Goal: Information Seeking & Learning: Learn about a topic

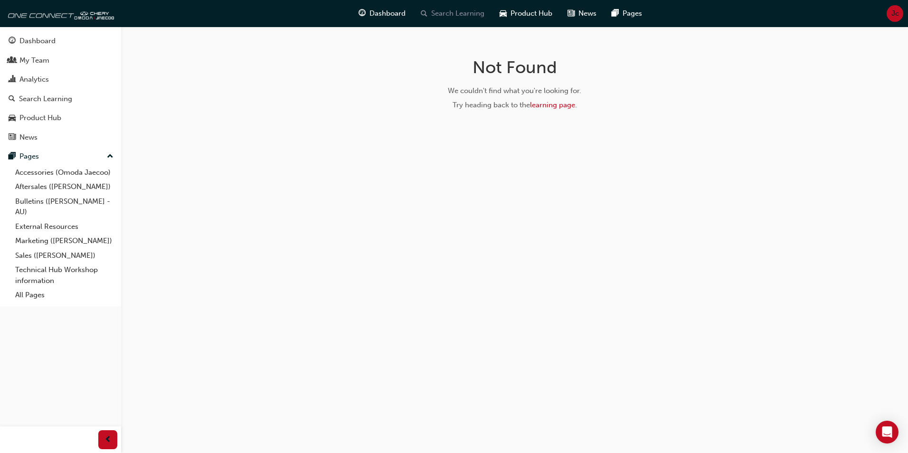
click at [465, 5] on div "Search Learning" at bounding box center [452, 13] width 79 height 19
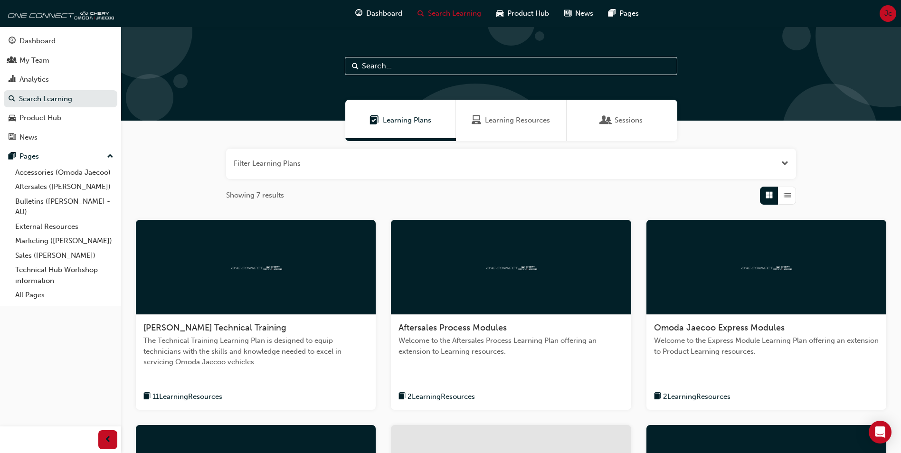
click at [509, 119] on span "Learning Resources" at bounding box center [517, 120] width 65 height 11
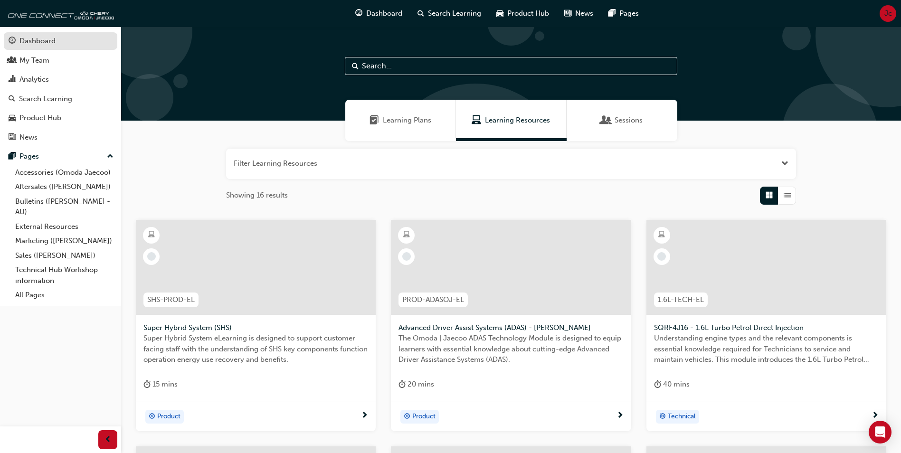
click at [56, 42] on div "Dashboard" at bounding box center [61, 41] width 104 height 12
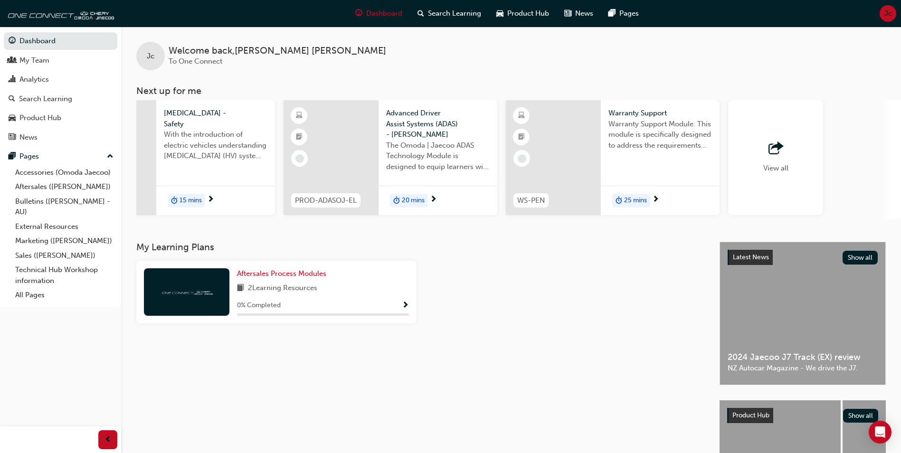
scroll to position [0, 498]
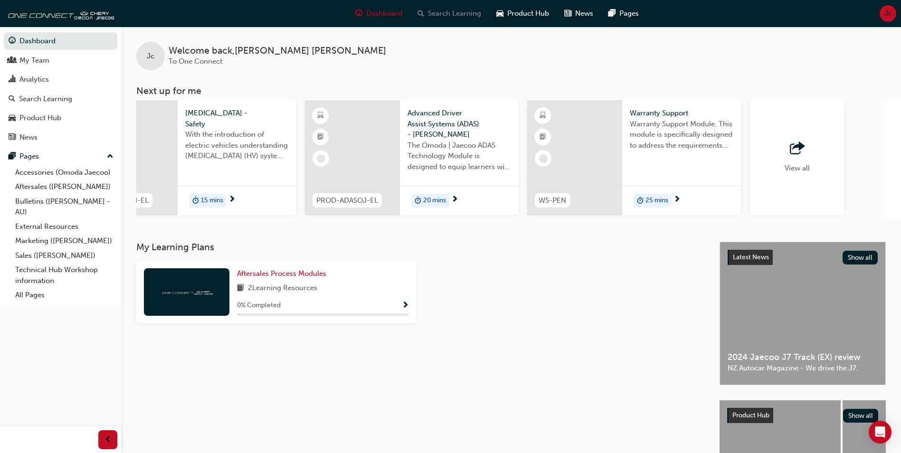
click at [461, 10] on span "Search Learning" at bounding box center [454, 13] width 53 height 11
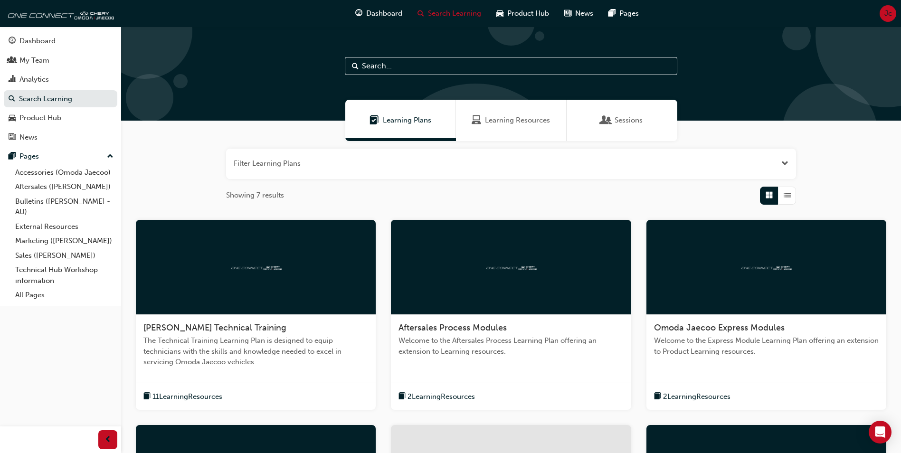
click at [518, 120] on span "Learning Resources" at bounding box center [517, 120] width 65 height 11
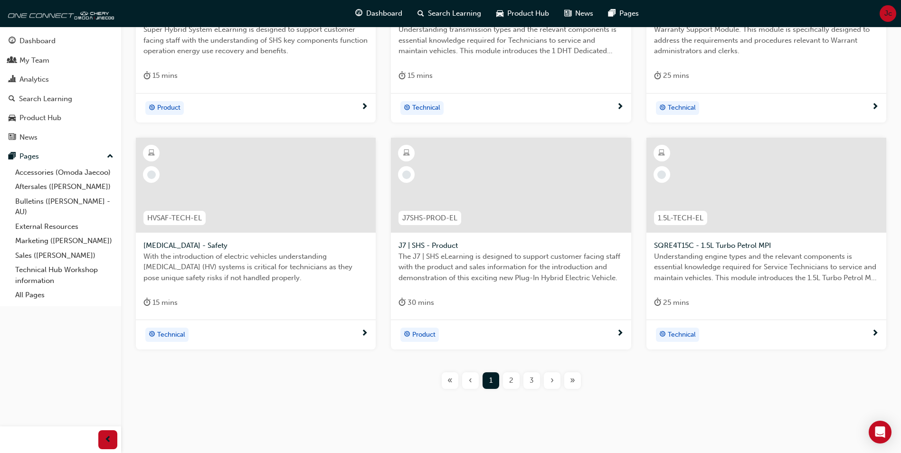
scroll to position [322, 0]
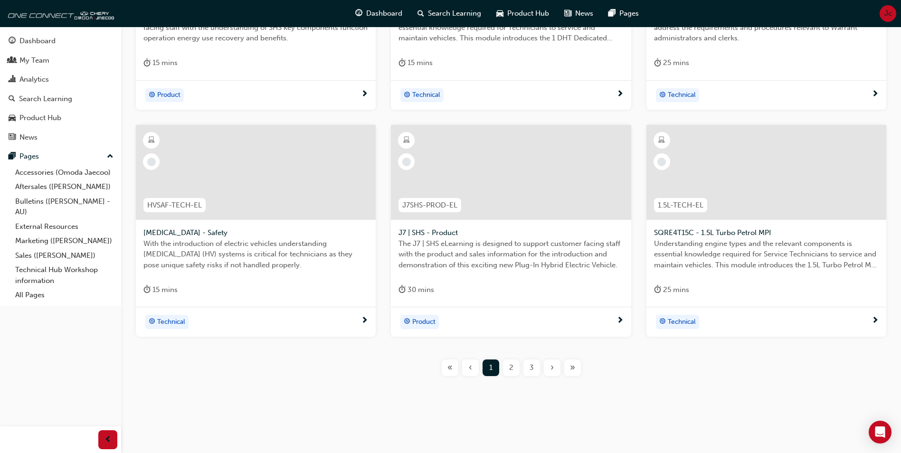
click at [509, 368] on span "2" at bounding box center [511, 367] width 4 height 11
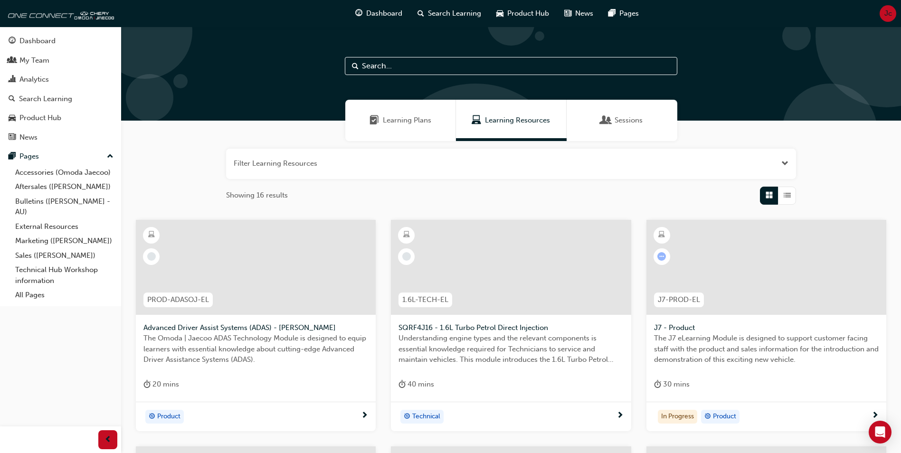
click at [676, 297] on span "J7-PROD-EL" at bounding box center [679, 299] width 42 height 11
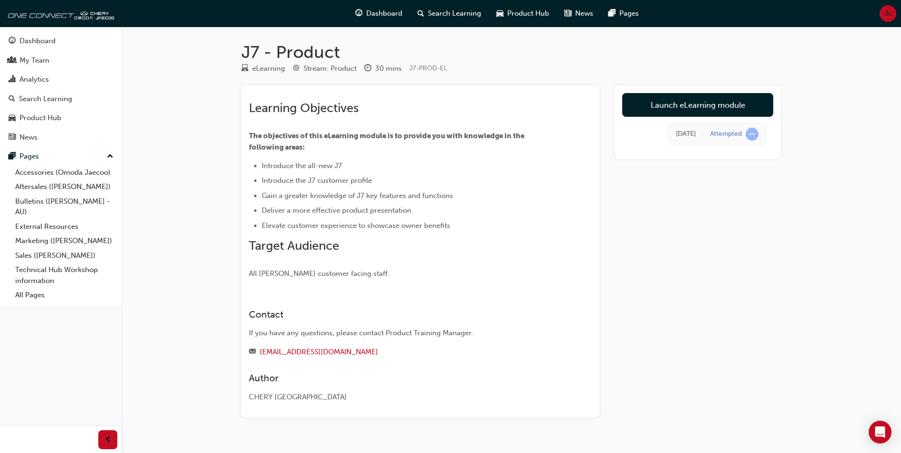
click at [651, 89] on div "Launch eLearning module Today Attempted" at bounding box center [698, 122] width 166 height 74
click at [651, 99] on link "Launch eLearning module" at bounding box center [697, 105] width 151 height 24
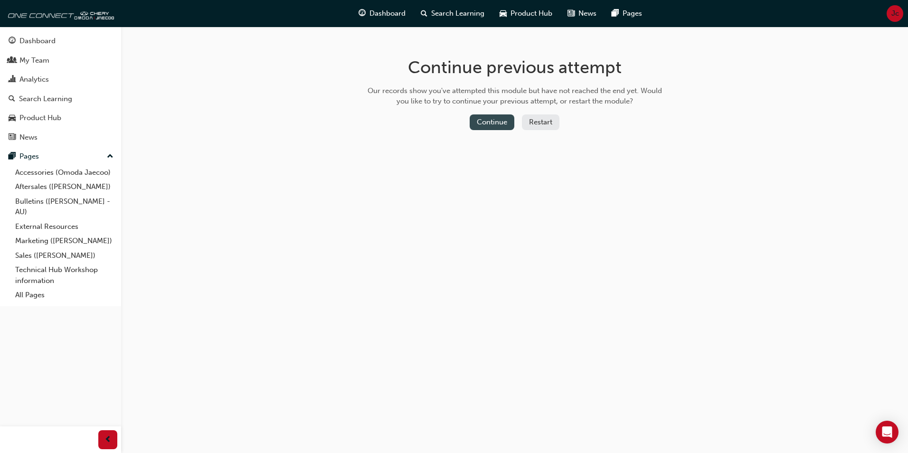
click at [478, 122] on button "Continue" at bounding box center [492, 122] width 45 height 16
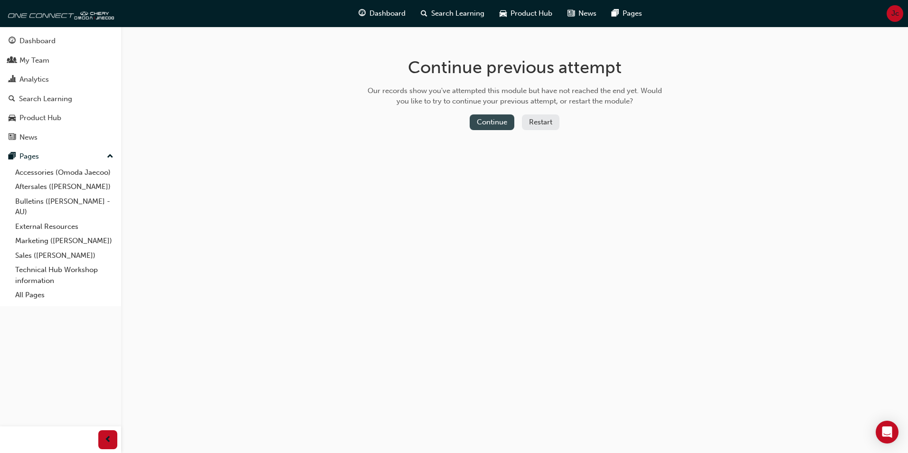
click at [492, 122] on button "Continue" at bounding box center [492, 122] width 45 height 16
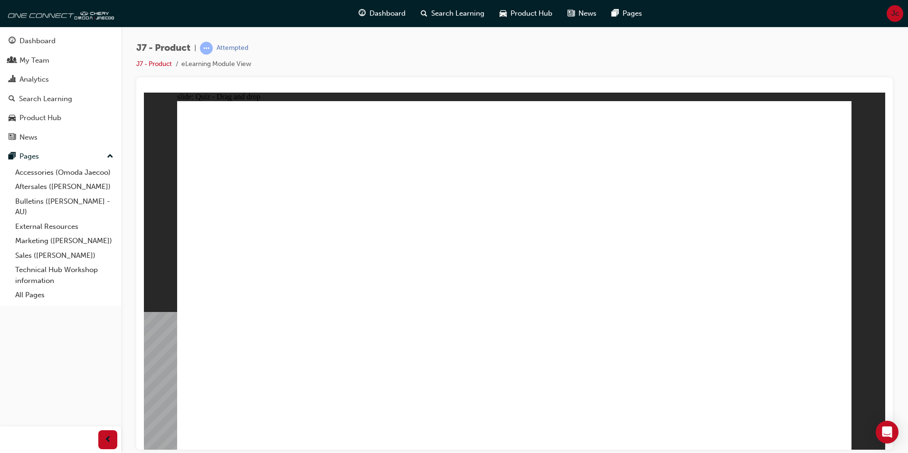
drag, startPoint x: 301, startPoint y: 306, endPoint x: 427, endPoint y: 123, distance: 222.2
drag, startPoint x: 383, startPoint y: 272, endPoint x: 474, endPoint y: 232, distance: 99.1
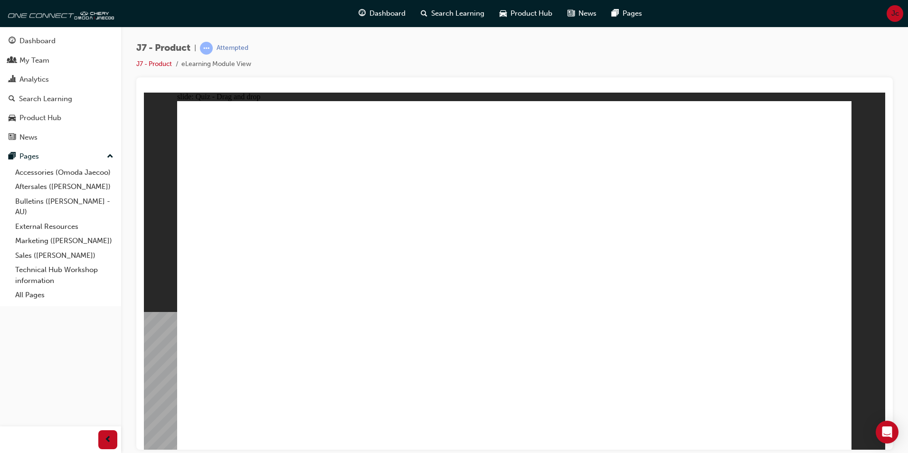
drag, startPoint x: 484, startPoint y: 284, endPoint x: 490, endPoint y: 111, distance: 173.0
drag, startPoint x: 627, startPoint y: 277, endPoint x: 534, endPoint y: 113, distance: 188.4
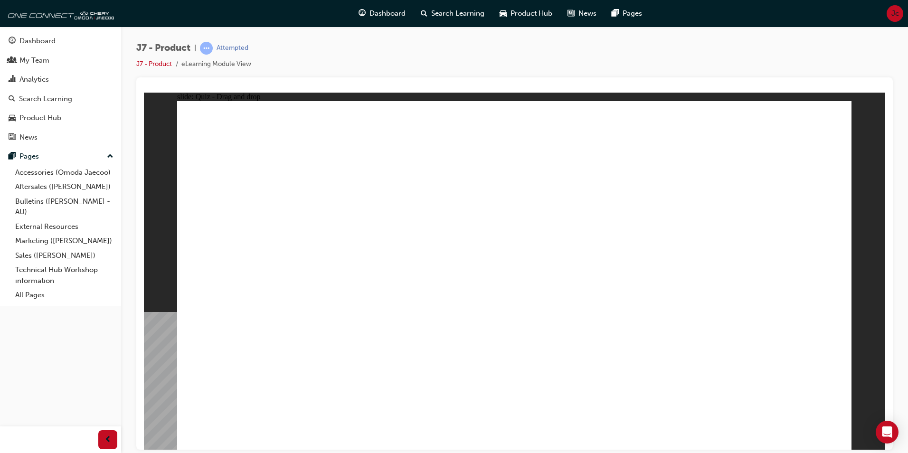
drag, startPoint x: 400, startPoint y: 305, endPoint x: 407, endPoint y: 360, distance: 55.1
drag, startPoint x: 412, startPoint y: 344, endPoint x: 478, endPoint y: 272, distance: 97.5
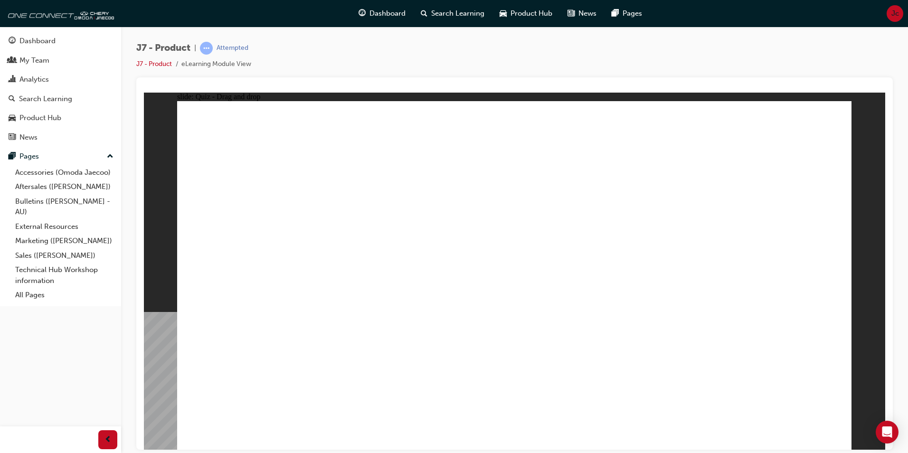
drag, startPoint x: 479, startPoint y: 267, endPoint x: 497, endPoint y: 295, distance: 33.7
drag, startPoint x: 511, startPoint y: 292, endPoint x: 544, endPoint y: 236, distance: 64.5
click at [455, 14] on span "Search Learning" at bounding box center [457, 13] width 53 height 11
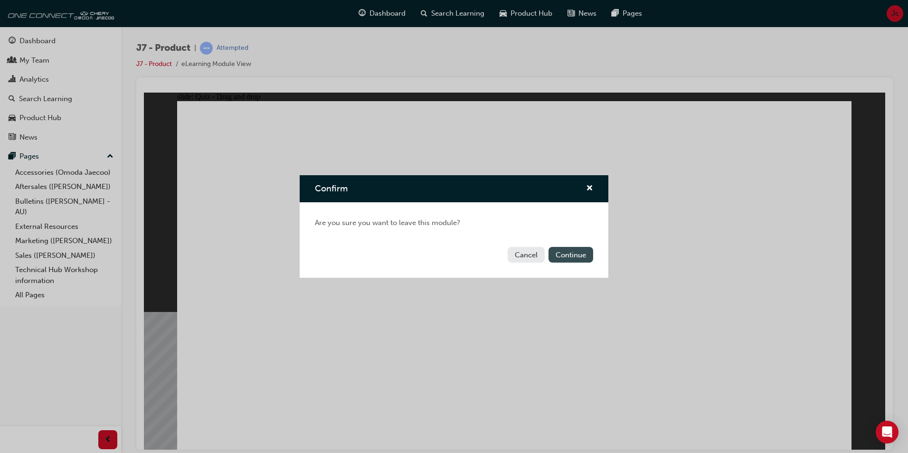
click at [580, 254] on button "Continue" at bounding box center [571, 255] width 45 height 16
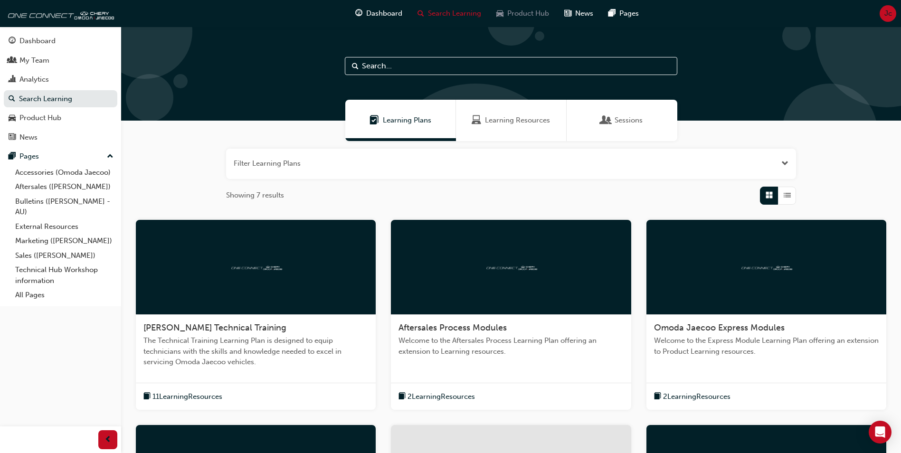
click at [511, 16] on span "Product Hub" at bounding box center [528, 13] width 42 height 11
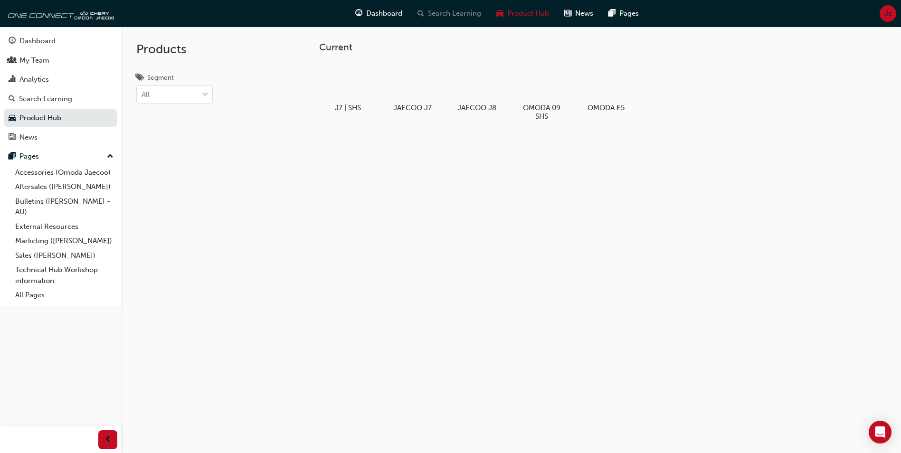
click at [451, 12] on span "Search Learning" at bounding box center [454, 13] width 53 height 11
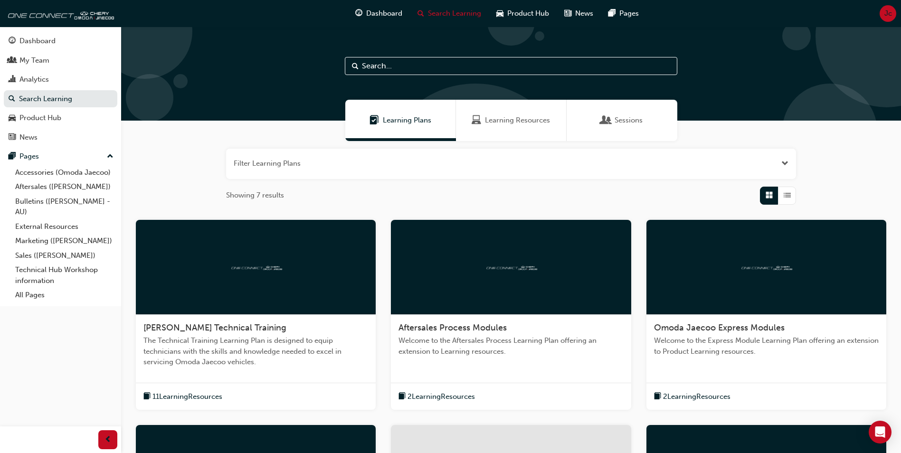
click at [508, 125] on span "Learning Resources" at bounding box center [517, 120] width 65 height 11
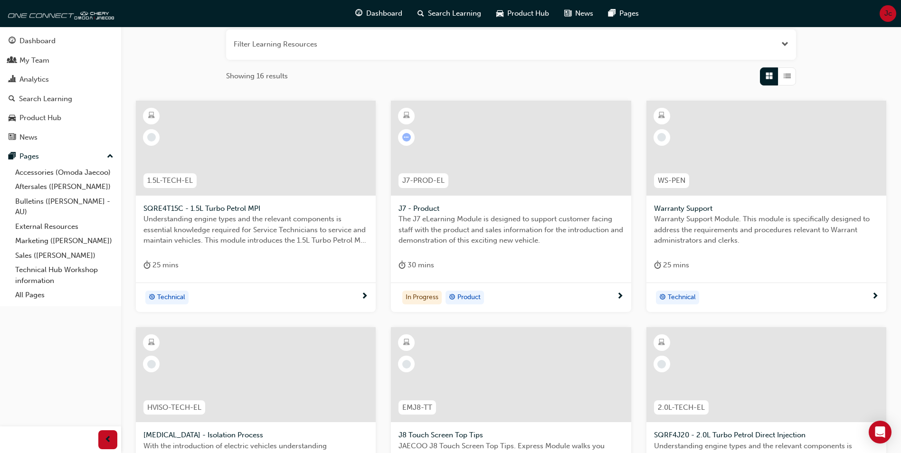
scroll to position [142, 0]
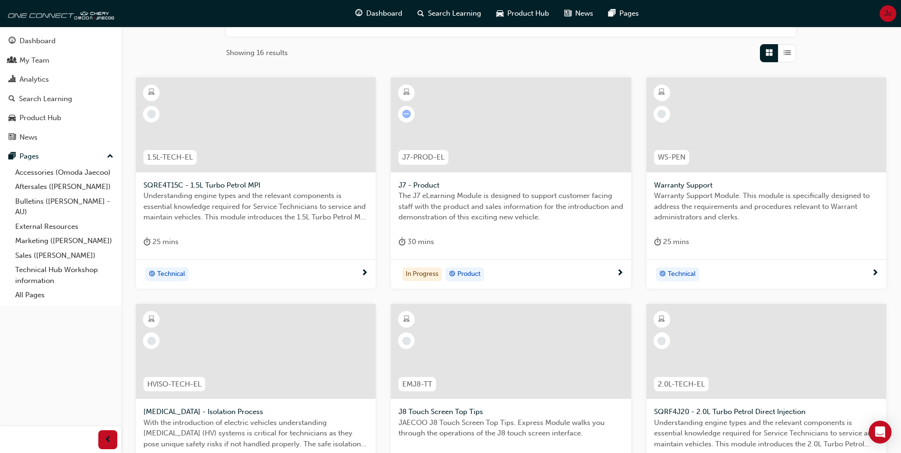
click at [503, 214] on span "The J7 eLearning Module is designed to support customer facing staff with the p…" at bounding box center [510, 206] width 225 height 32
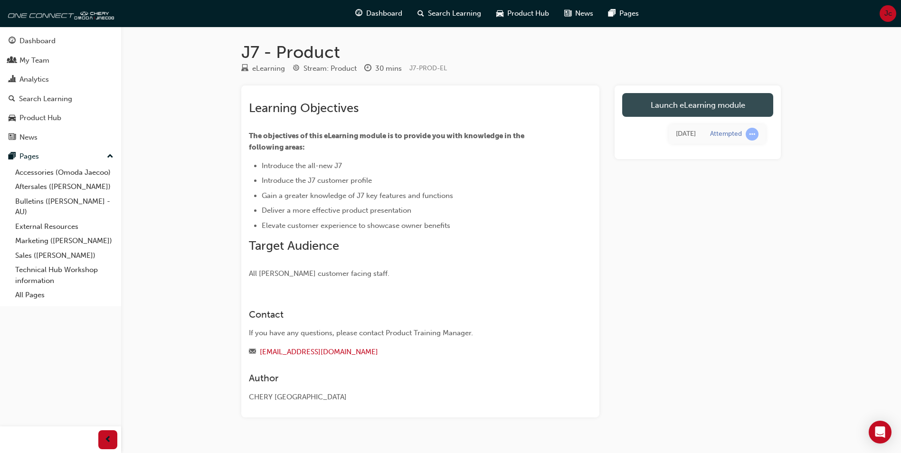
click at [723, 107] on link "Launch eLearning module" at bounding box center [697, 105] width 151 height 24
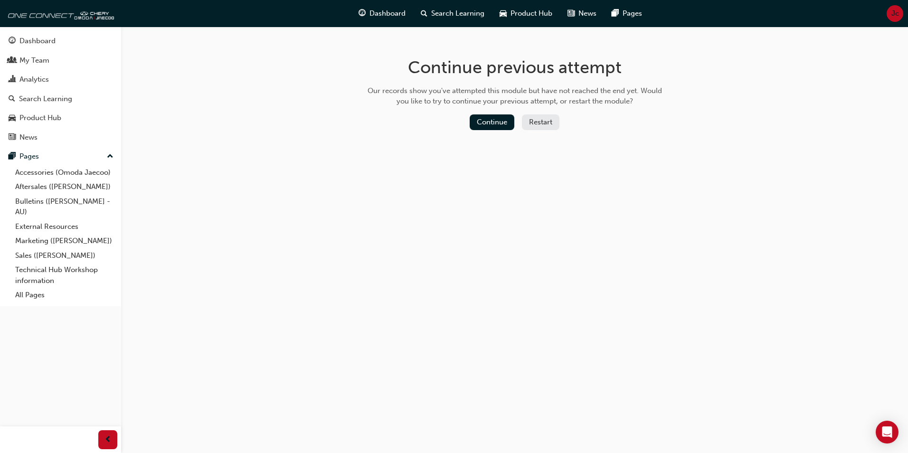
click at [536, 123] on button "Restart" at bounding box center [541, 122] width 38 height 16
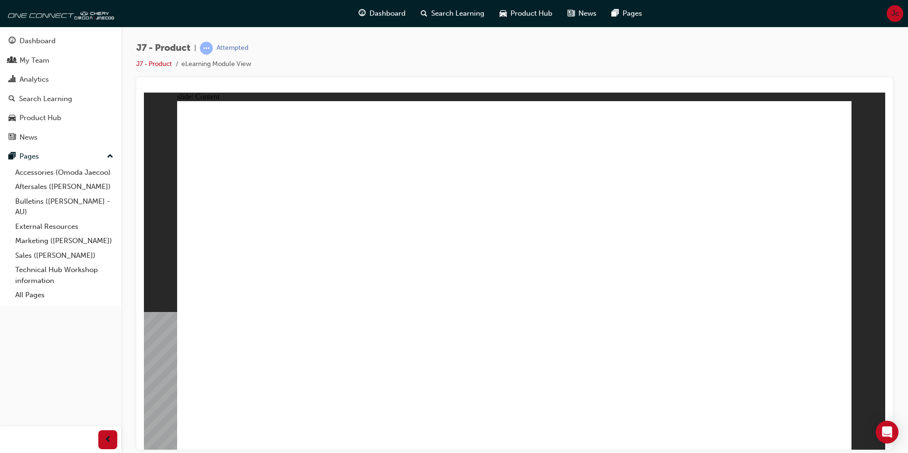
drag, startPoint x: 519, startPoint y: 291, endPoint x: 683, endPoint y: 268, distance: 165.4
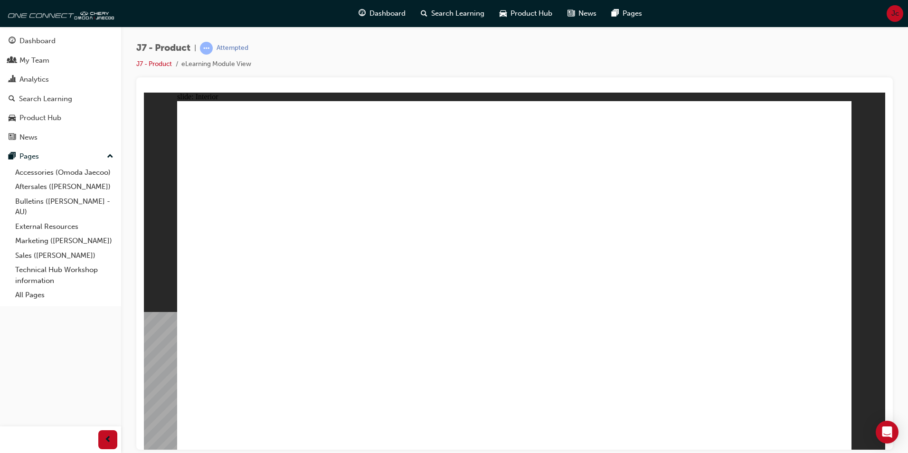
drag, startPoint x: 749, startPoint y: 310, endPoint x: 690, endPoint y: 334, distance: 63.9
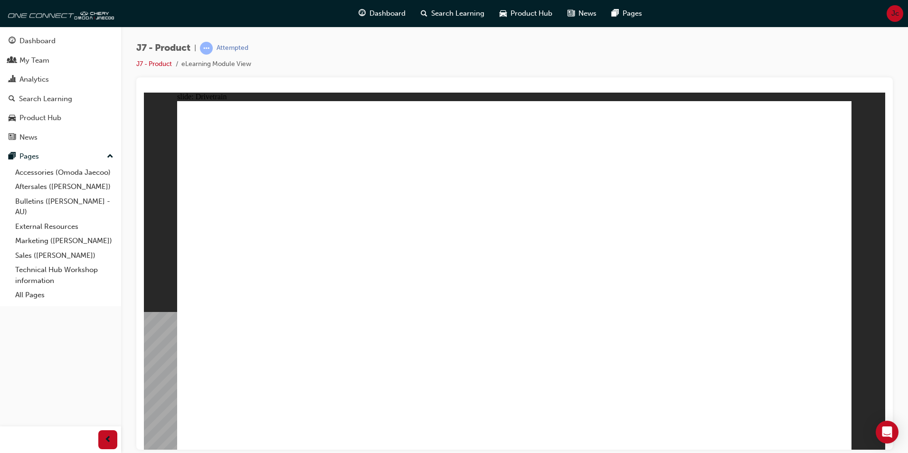
drag, startPoint x: 231, startPoint y: 387, endPoint x: 236, endPoint y: 345, distance: 42.1
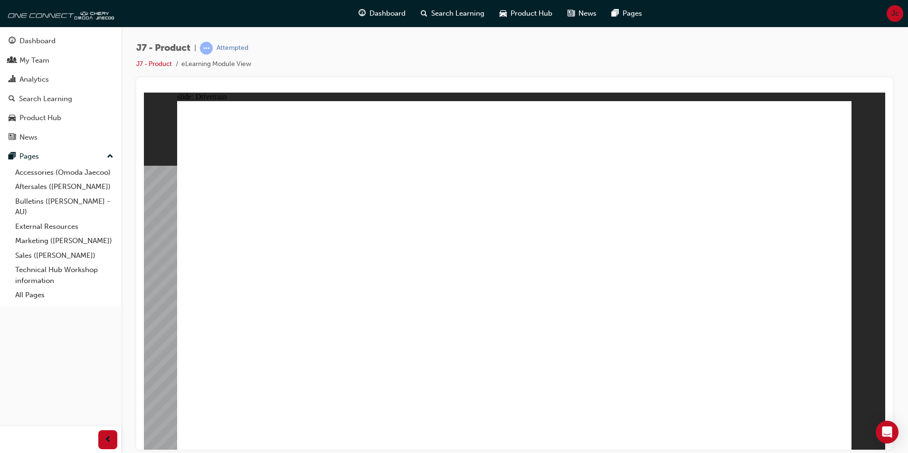
drag, startPoint x: 282, startPoint y: 387, endPoint x: 291, endPoint y: 385, distance: 8.8
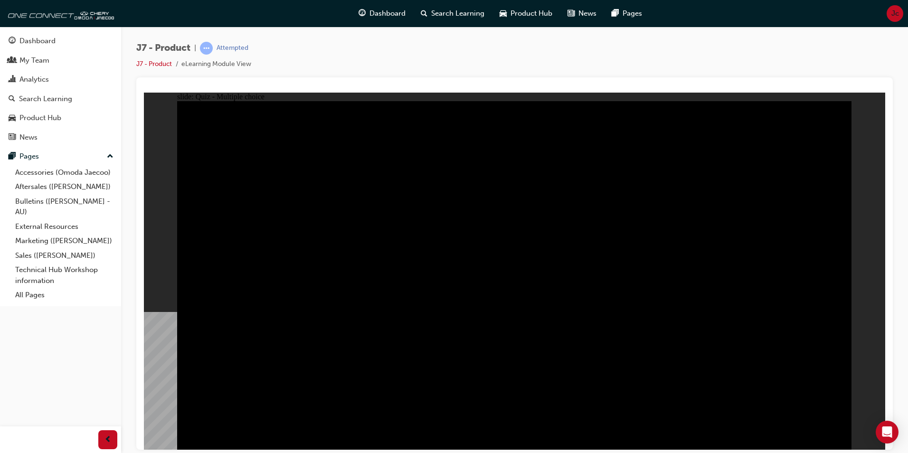
radio input "true"
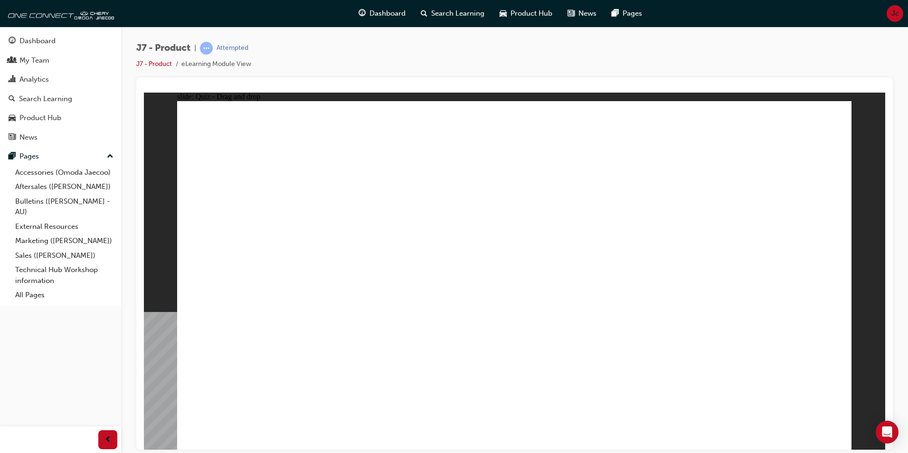
drag, startPoint x: 695, startPoint y: 207, endPoint x: 788, endPoint y: 299, distance: 131.6
drag, startPoint x: 625, startPoint y: 132, endPoint x: 399, endPoint y: 290, distance: 275.6
drag, startPoint x: 498, startPoint y: 134, endPoint x: 655, endPoint y: 294, distance: 224.0
drag, startPoint x: 567, startPoint y: 201, endPoint x: 533, endPoint y: 277, distance: 82.9
drag, startPoint x: 780, startPoint y: 145, endPoint x: 260, endPoint y: 307, distance: 544.8
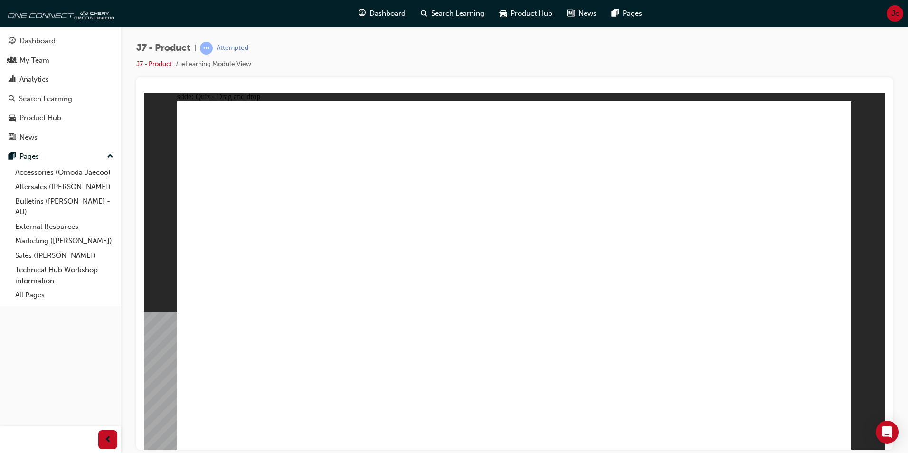
drag, startPoint x: 553, startPoint y: 208, endPoint x: 403, endPoint y: 294, distance: 173.4
drag, startPoint x: 697, startPoint y: 197, endPoint x: 651, endPoint y: 266, distance: 83.9
drag, startPoint x: 491, startPoint y: 131, endPoint x: 756, endPoint y: 267, distance: 298.2
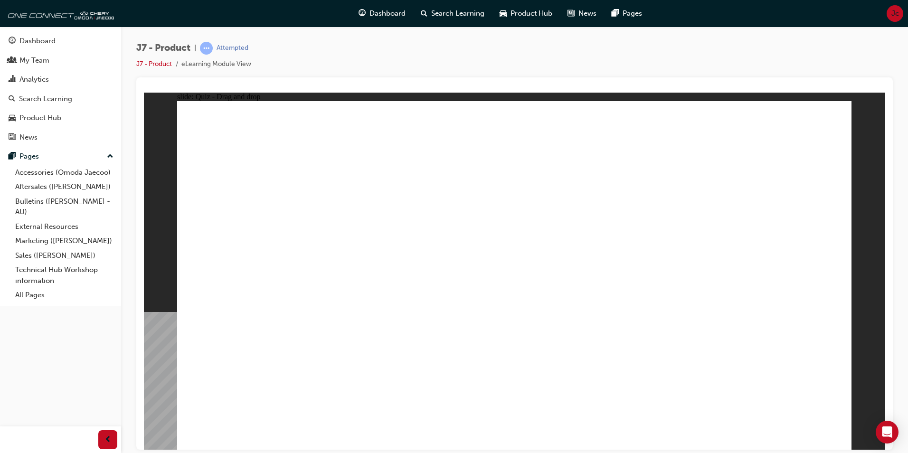
drag, startPoint x: 652, startPoint y: 146, endPoint x: 277, endPoint y: 293, distance: 402.4
drag, startPoint x: 738, startPoint y: 142, endPoint x: 511, endPoint y: 304, distance: 278.6
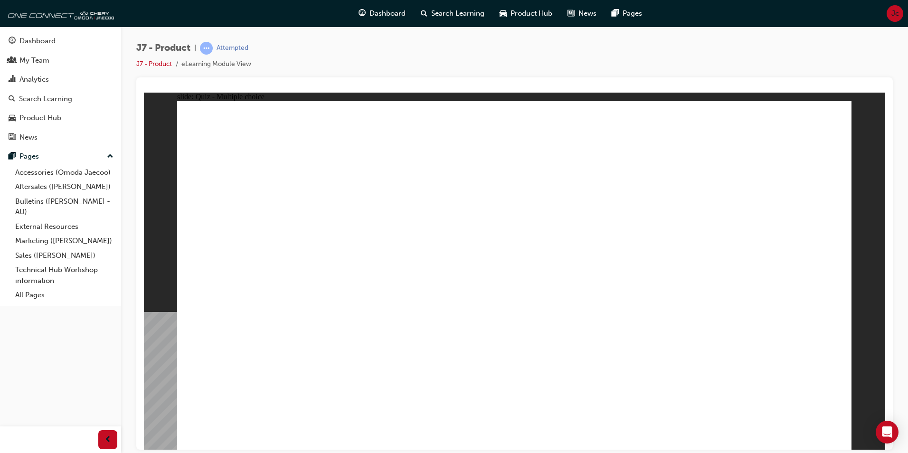
radio input "true"
drag, startPoint x: 567, startPoint y: 203, endPoint x: 586, endPoint y: 335, distance: 133.9
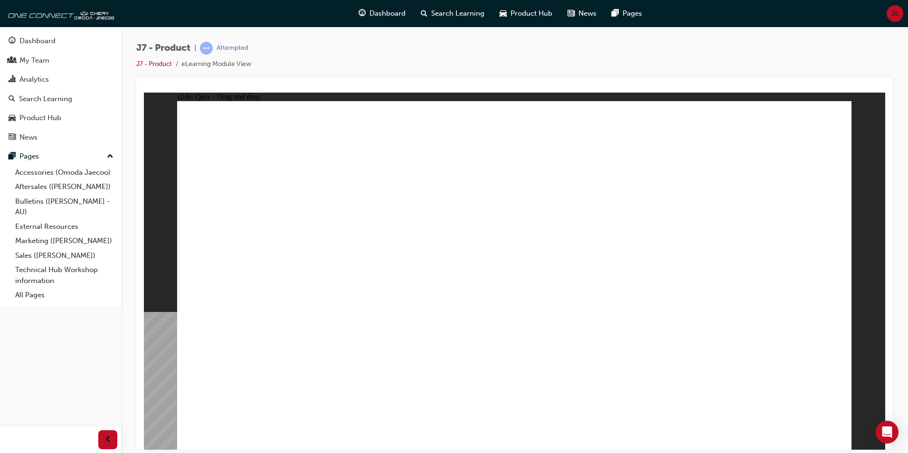
drag, startPoint x: 473, startPoint y: 163, endPoint x: 527, endPoint y: 305, distance: 151.5
drag, startPoint x: 509, startPoint y: 137, endPoint x: 573, endPoint y: 384, distance: 254.7
drag, startPoint x: 603, startPoint y: 160, endPoint x: 604, endPoint y: 286, distance: 126.3
drag, startPoint x: 620, startPoint y: 143, endPoint x: 590, endPoint y: 259, distance: 120.1
drag, startPoint x: 500, startPoint y: 140, endPoint x: 676, endPoint y: 358, distance: 279.9
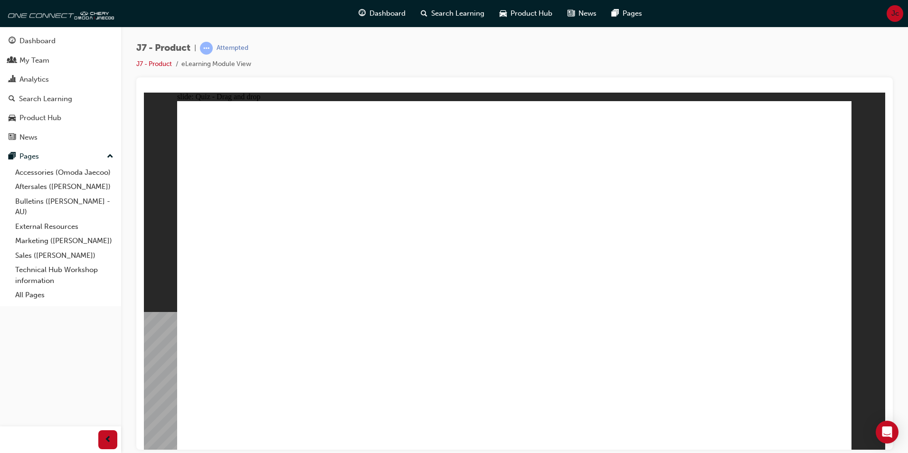
drag, startPoint x: 827, startPoint y: 405, endPoint x: 824, endPoint y: 398, distance: 7.5
drag, startPoint x: 533, startPoint y: 155, endPoint x: 528, endPoint y: 337, distance: 182.0
drag, startPoint x: 690, startPoint y: 156, endPoint x: 619, endPoint y: 373, distance: 228.1
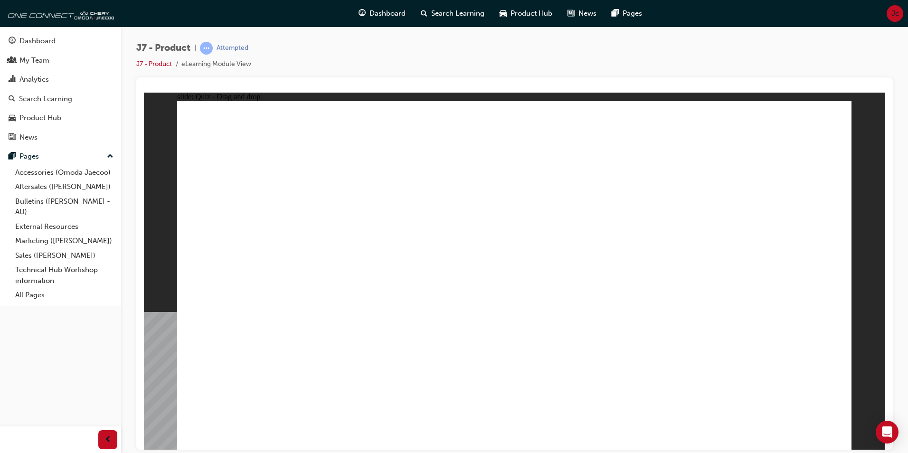
drag, startPoint x: 775, startPoint y: 391, endPoint x: 785, endPoint y: 397, distance: 11.3
drag, startPoint x: 494, startPoint y: 138, endPoint x: 340, endPoint y: 308, distance: 230.3
drag, startPoint x: 615, startPoint y: 132, endPoint x: 411, endPoint y: 302, distance: 266.0
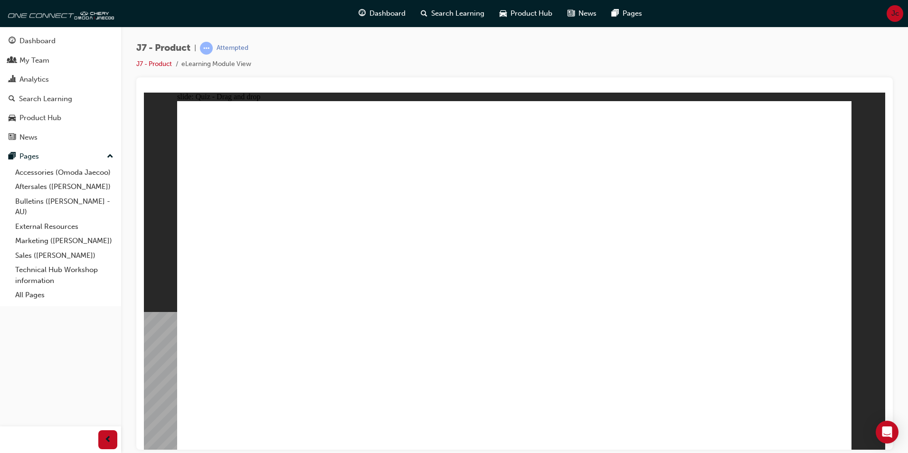
drag, startPoint x: 781, startPoint y: 135, endPoint x: 634, endPoint y: 295, distance: 217.1
drag, startPoint x: 839, startPoint y: 394, endPoint x: 818, endPoint y: 389, distance: 21.0
drag, startPoint x: 482, startPoint y: 139, endPoint x: 594, endPoint y: 327, distance: 219.2
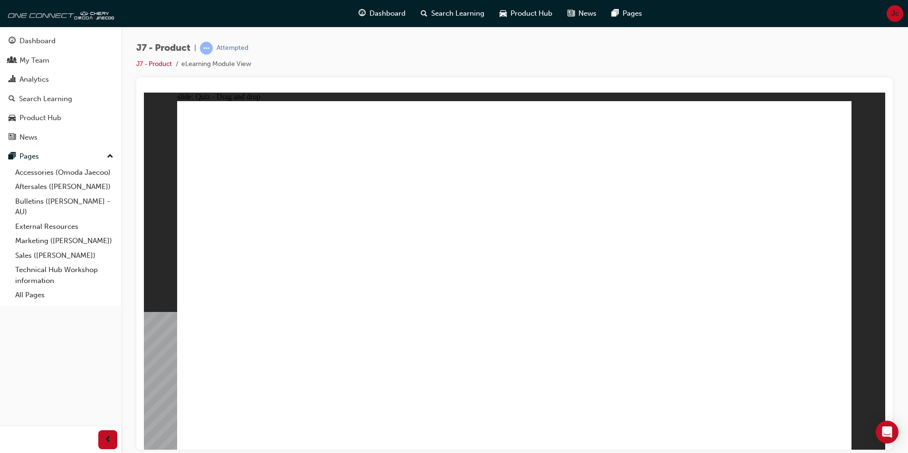
drag, startPoint x: 529, startPoint y: 140, endPoint x: 583, endPoint y: 293, distance: 162.2
drag, startPoint x: 590, startPoint y: 135, endPoint x: 373, endPoint y: 266, distance: 253.5
drag, startPoint x: 487, startPoint y: 171, endPoint x: 414, endPoint y: 309, distance: 155.9
drag, startPoint x: 505, startPoint y: 175, endPoint x: 524, endPoint y: 176, distance: 19.0
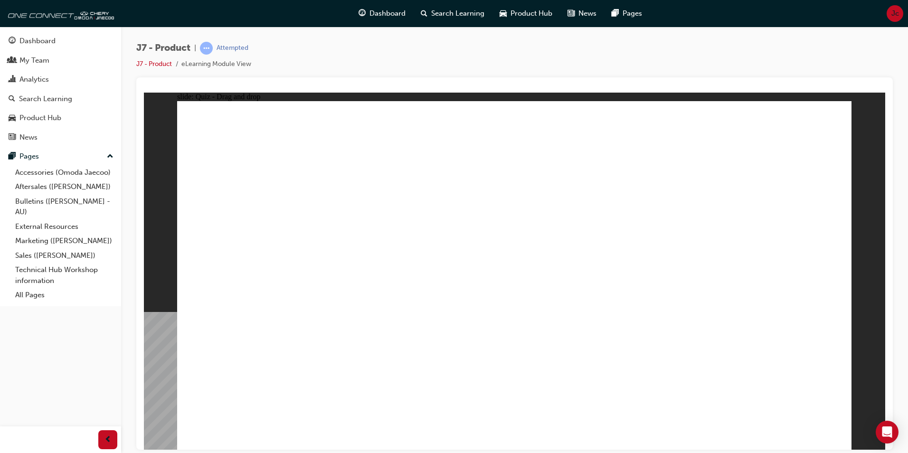
drag, startPoint x: 537, startPoint y: 163, endPoint x: 635, endPoint y: 302, distance: 169.3
drag, startPoint x: 587, startPoint y: 165, endPoint x: 679, endPoint y: 303, distance: 165.4
drag, startPoint x: 674, startPoint y: 171, endPoint x: 704, endPoint y: 314, distance: 146.0
drag, startPoint x: 776, startPoint y: 159, endPoint x: 707, endPoint y: 346, distance: 199.6
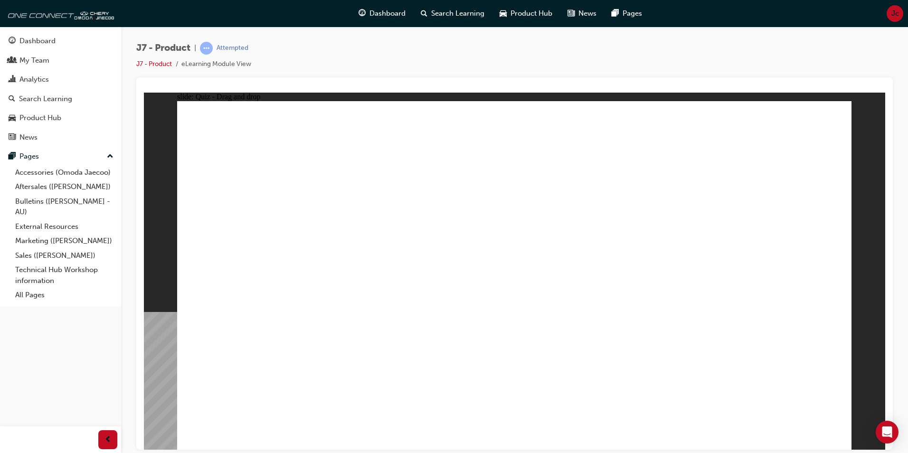
drag, startPoint x: 731, startPoint y: 172, endPoint x: 545, endPoint y: 172, distance: 186.2
drag, startPoint x: 688, startPoint y: 143, endPoint x: 608, endPoint y: 322, distance: 195.4
drag
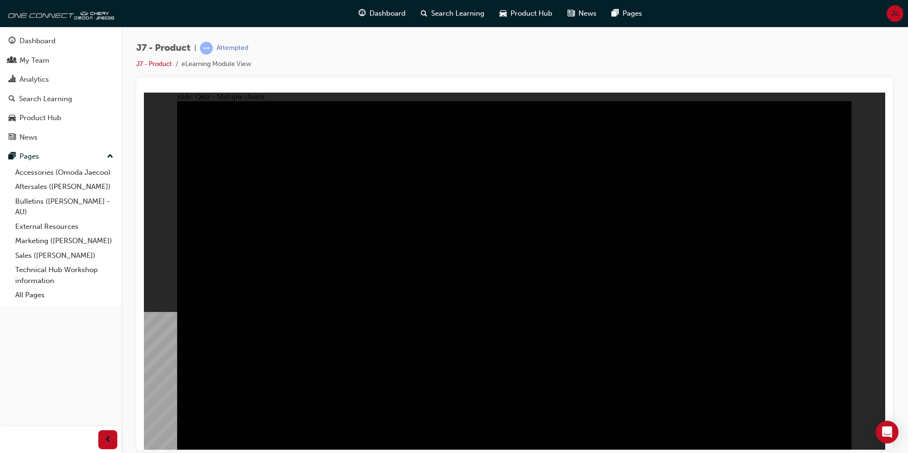
radio input "true"
drag, startPoint x: 491, startPoint y: 327, endPoint x: 501, endPoint y: 333, distance: 11.5
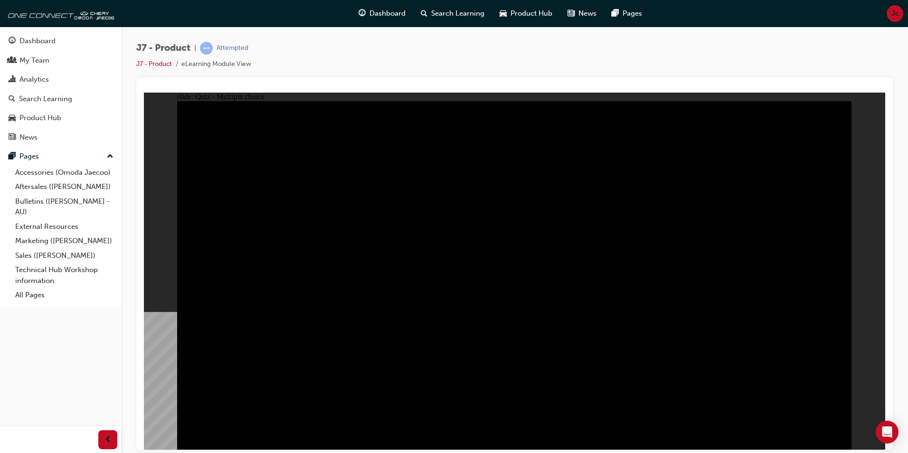
radio input "true"
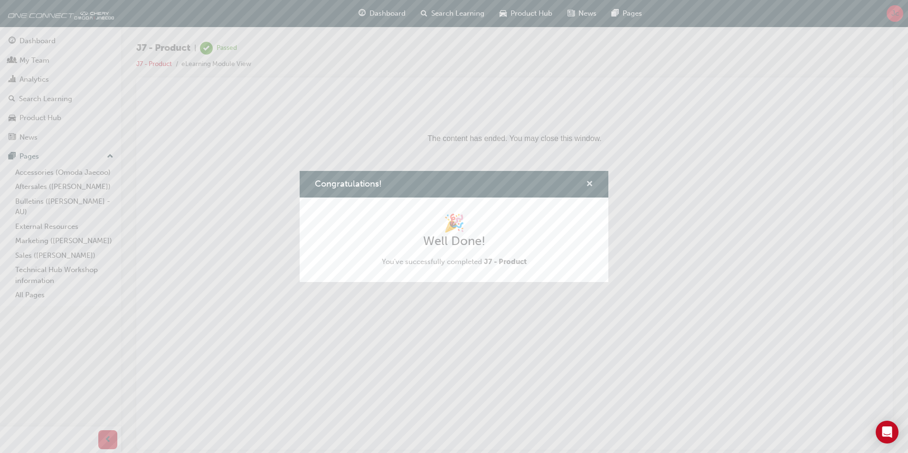
click at [587, 184] on span "cross-icon" at bounding box center [589, 184] width 7 height 9
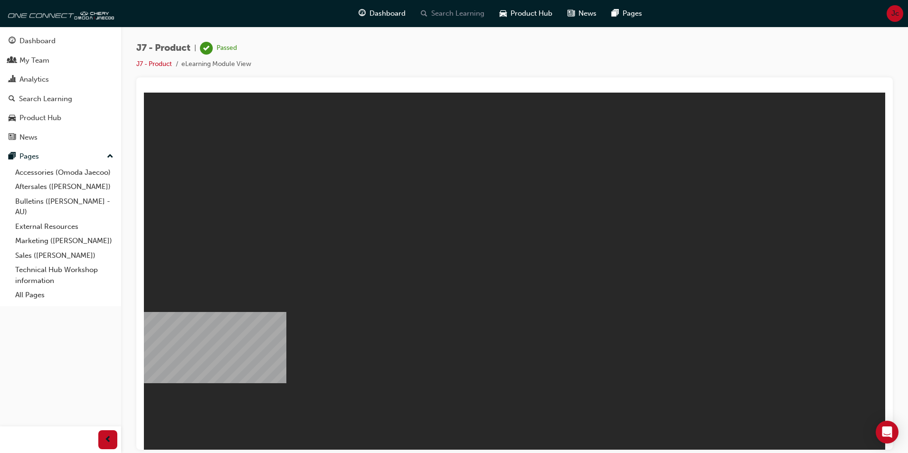
click at [461, 11] on span "Search Learning" at bounding box center [457, 13] width 53 height 11
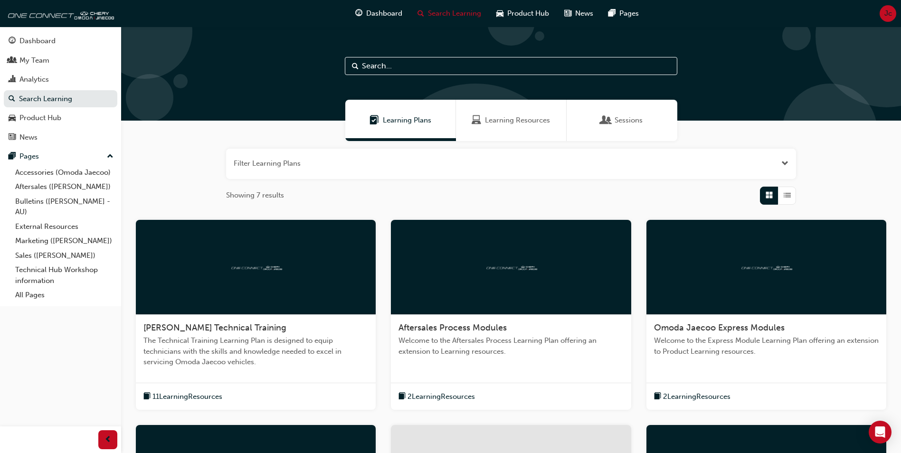
click at [528, 107] on div "Learning Resources" at bounding box center [511, 120] width 111 height 41
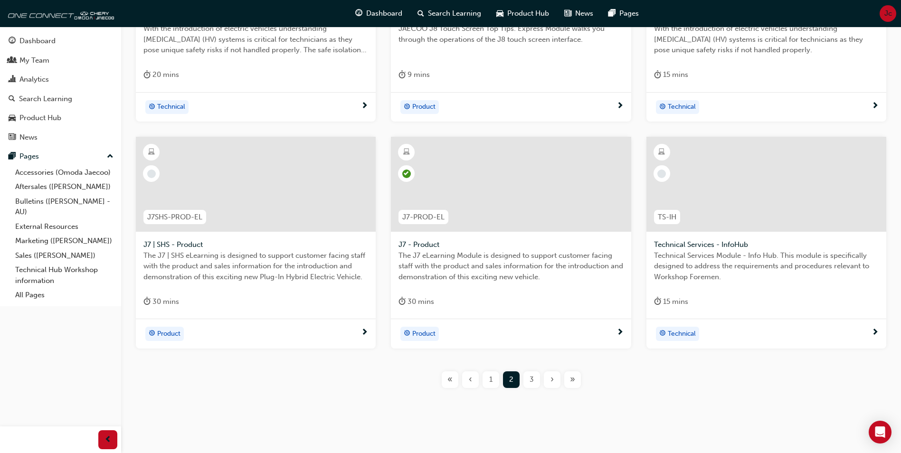
scroll to position [322, 0]
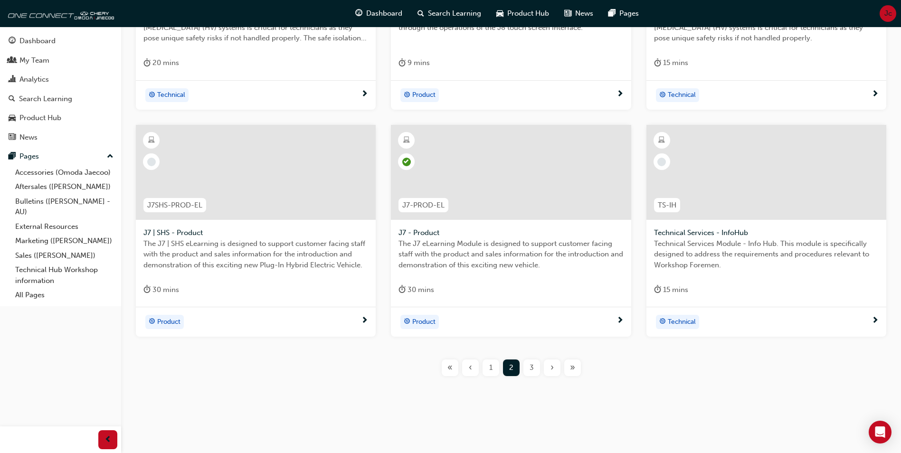
click at [489, 369] on span "1" at bounding box center [490, 367] width 3 height 11
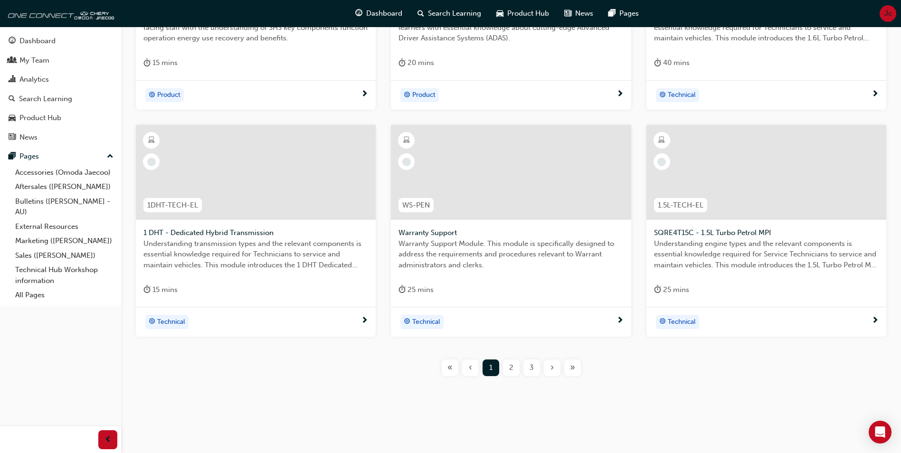
click at [511, 370] on span "2" at bounding box center [511, 367] width 4 height 11
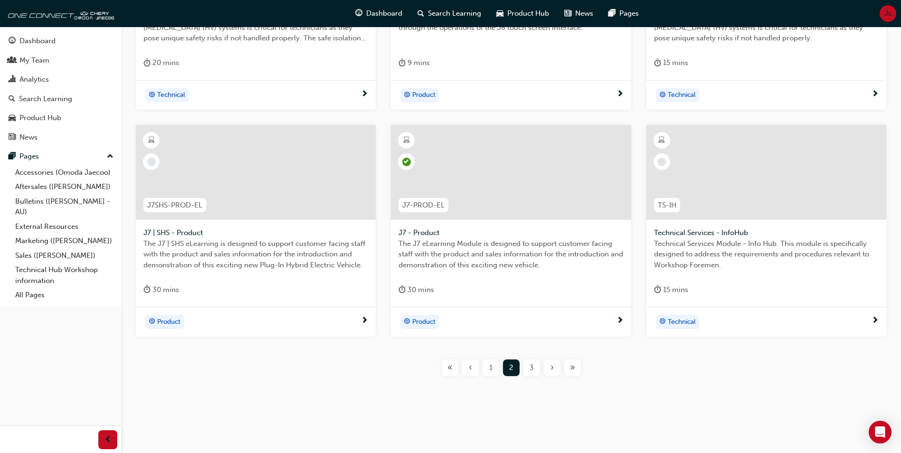
drag, startPoint x: 189, startPoint y: 206, endPoint x: 192, endPoint y: 210, distance: 5.1
click at [189, 206] on span "J7SHS-PROD-EL" at bounding box center [174, 205] width 55 height 11
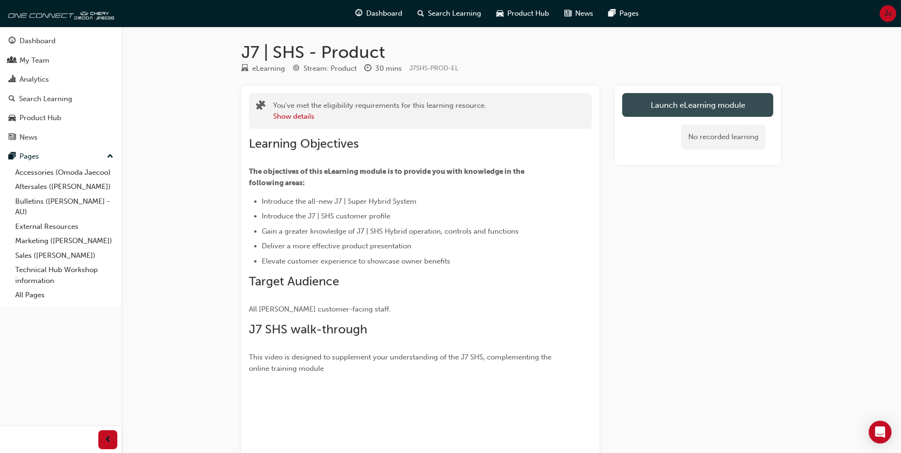
click at [702, 113] on link "Launch eLearning module" at bounding box center [697, 105] width 151 height 24
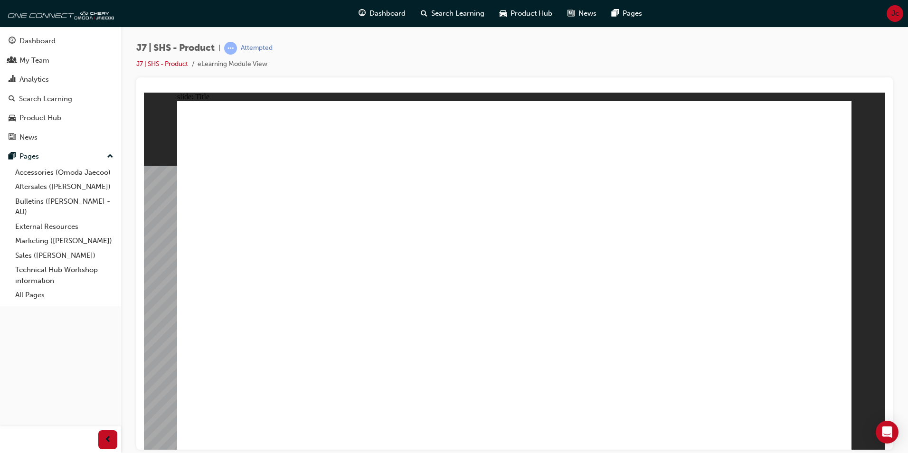
drag, startPoint x: 323, startPoint y: 370, endPoint x: 323, endPoint y: 230, distance: 140.1
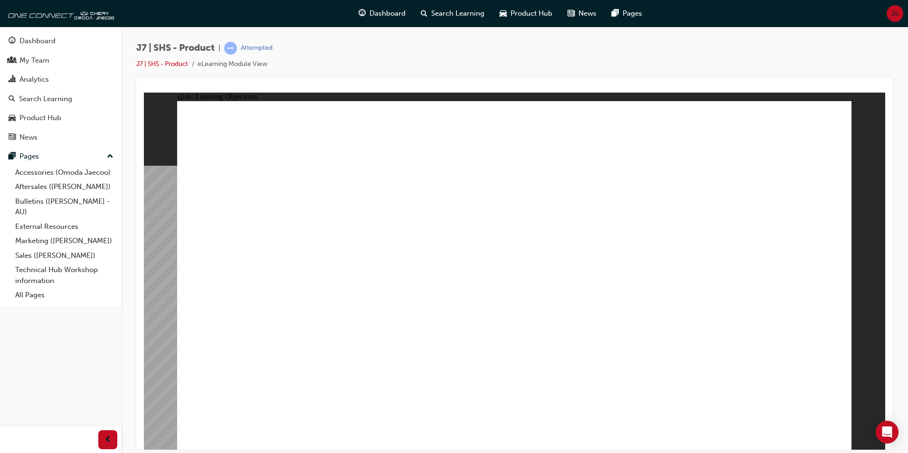
drag, startPoint x: 771, startPoint y: 336, endPoint x: 834, endPoint y: 435, distance: 117.0
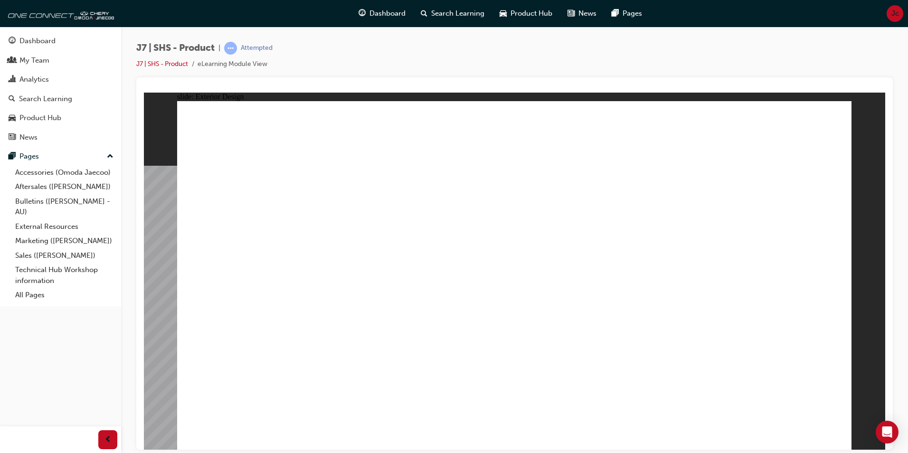
drag, startPoint x: 673, startPoint y: 354, endPoint x: 669, endPoint y: 378, distance: 24.5
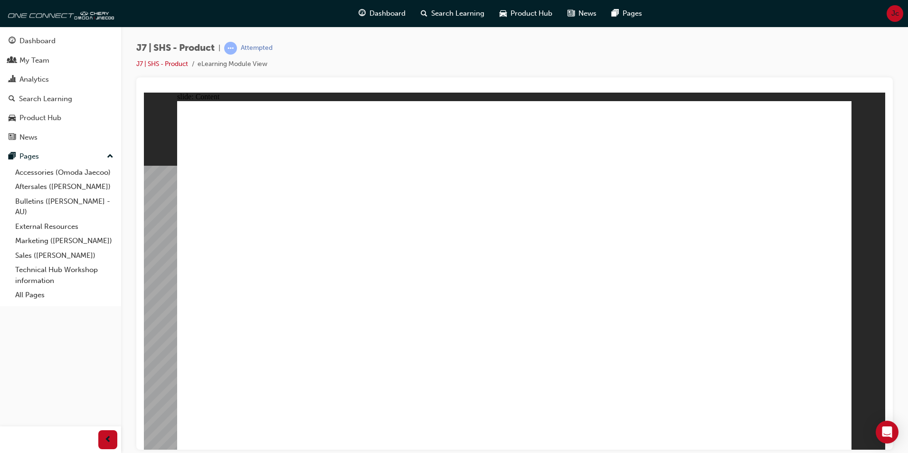
drag, startPoint x: 666, startPoint y: 388, endPoint x: 667, endPoint y: 346, distance: 42.3
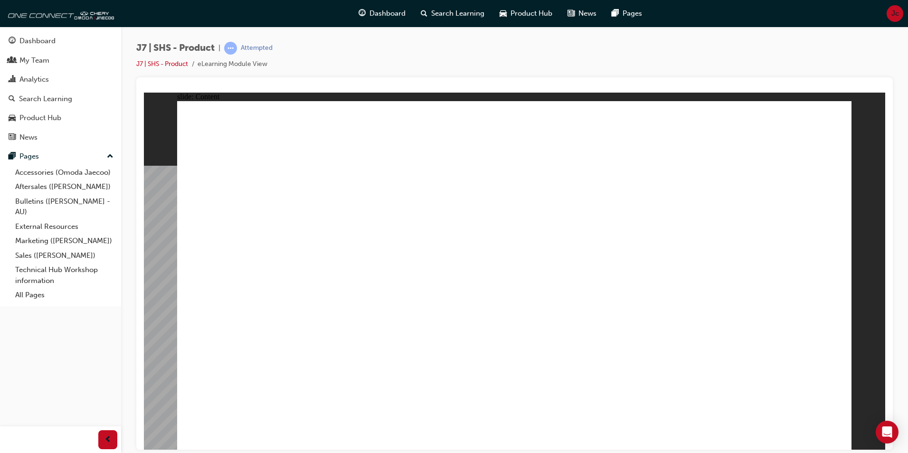
drag, startPoint x: 333, startPoint y: 203, endPoint x: 374, endPoint y: 255, distance: 65.6
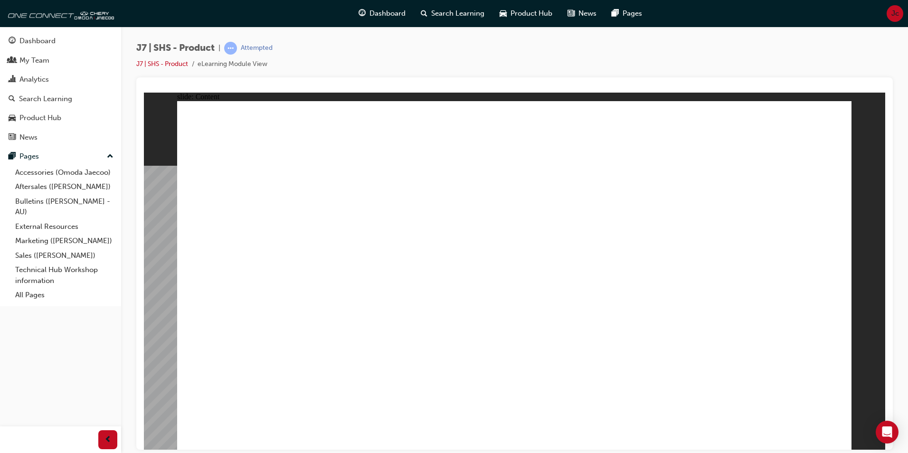
drag, startPoint x: 552, startPoint y: 279, endPoint x: 634, endPoint y: 303, distance: 84.6
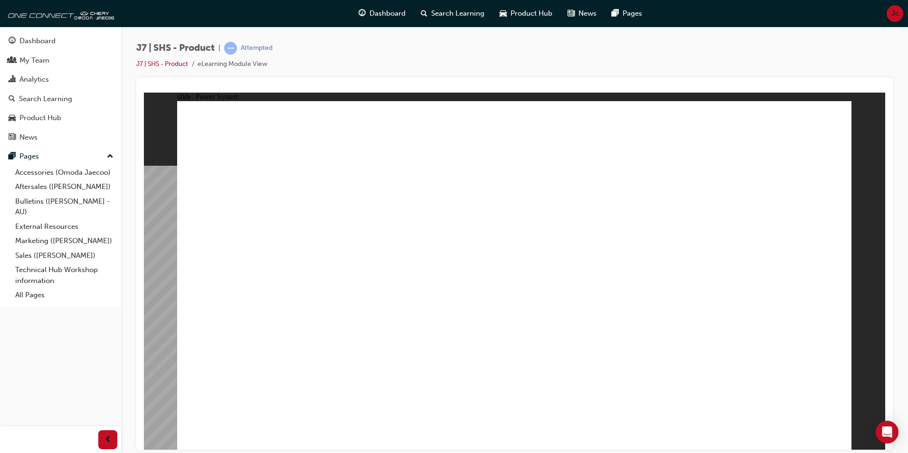
drag, startPoint x: 715, startPoint y: 309, endPoint x: 707, endPoint y: 317, distance: 11.8
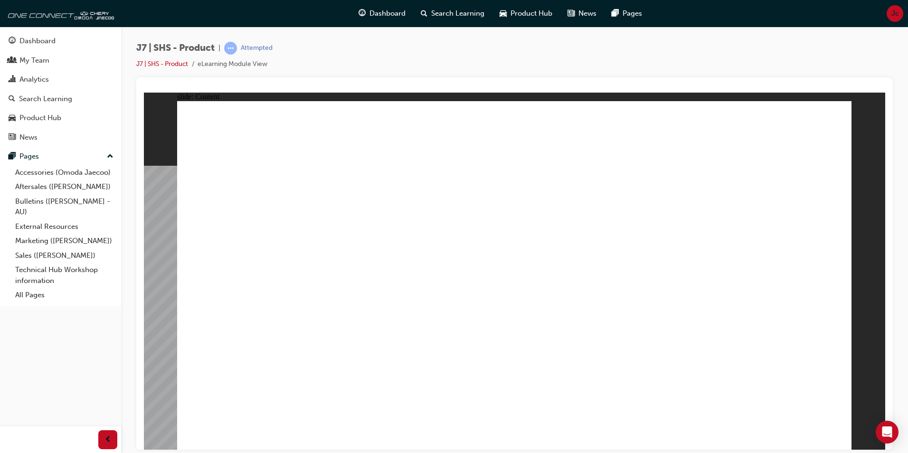
drag, startPoint x: 475, startPoint y: 168, endPoint x: 454, endPoint y: 170, distance: 22.0
drag, startPoint x: 336, startPoint y: 173, endPoint x: 319, endPoint y: 147, distance: 31.0
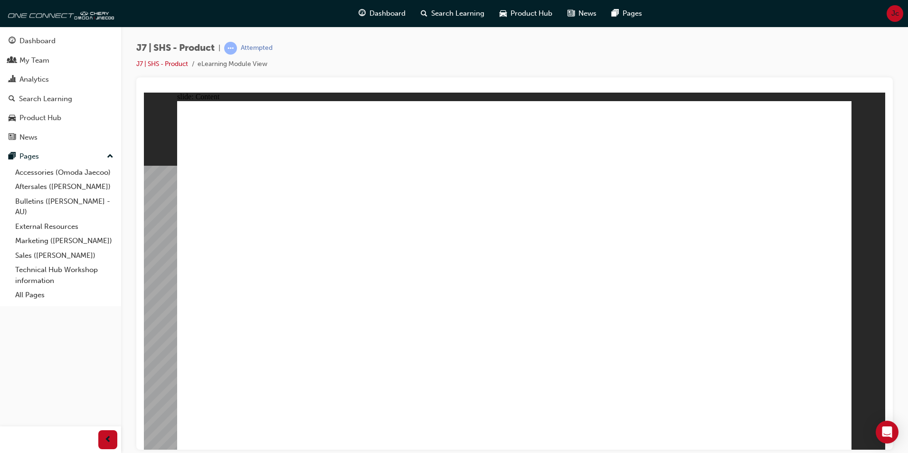
drag, startPoint x: 315, startPoint y: 140, endPoint x: 297, endPoint y: 261, distance: 122.0
drag, startPoint x: 297, startPoint y: 261, endPoint x: 297, endPoint y: 275, distance: 13.8
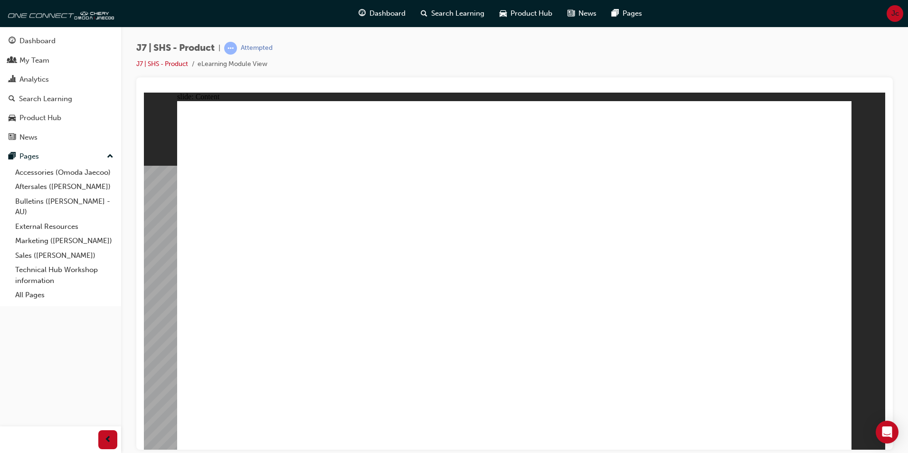
drag, startPoint x: 390, startPoint y: 302, endPoint x: 379, endPoint y: 351, distance: 50.7
drag, startPoint x: 496, startPoint y: 189, endPoint x: 469, endPoint y: 224, distance: 45.0
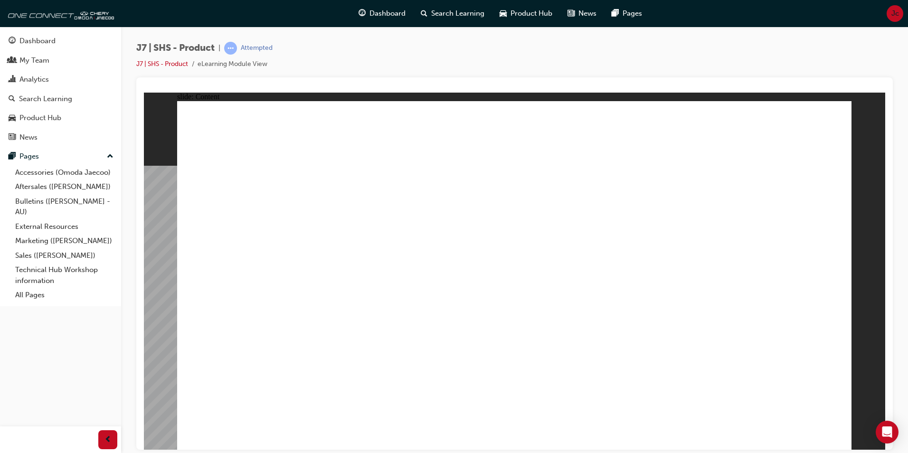
drag, startPoint x: 462, startPoint y: 241, endPoint x: 461, endPoint y: 264, distance: 22.8
drag, startPoint x: 463, startPoint y: 269, endPoint x: 504, endPoint y: 288, distance: 45.3
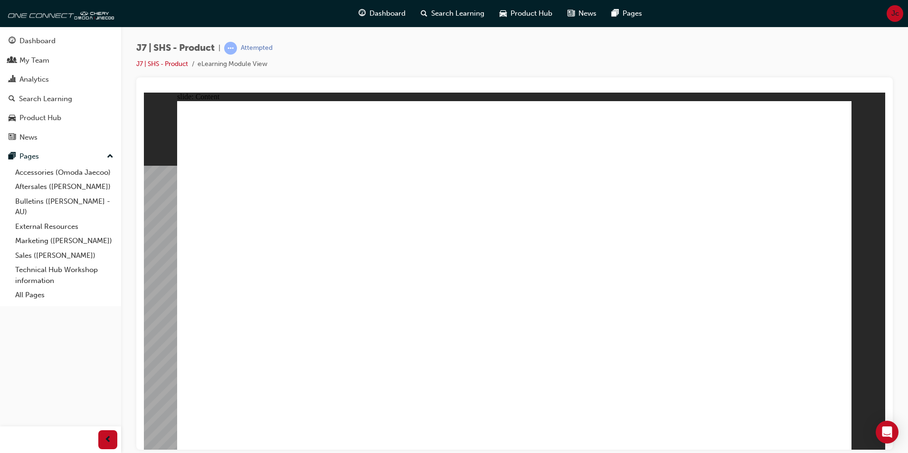
drag, startPoint x: 504, startPoint y: 288, endPoint x: 515, endPoint y: 264, distance: 26.4
drag, startPoint x: 515, startPoint y: 264, endPoint x: 526, endPoint y: 256, distance: 13.4
drag, startPoint x: 537, startPoint y: 252, endPoint x: 561, endPoint y: 219, distance: 41.1
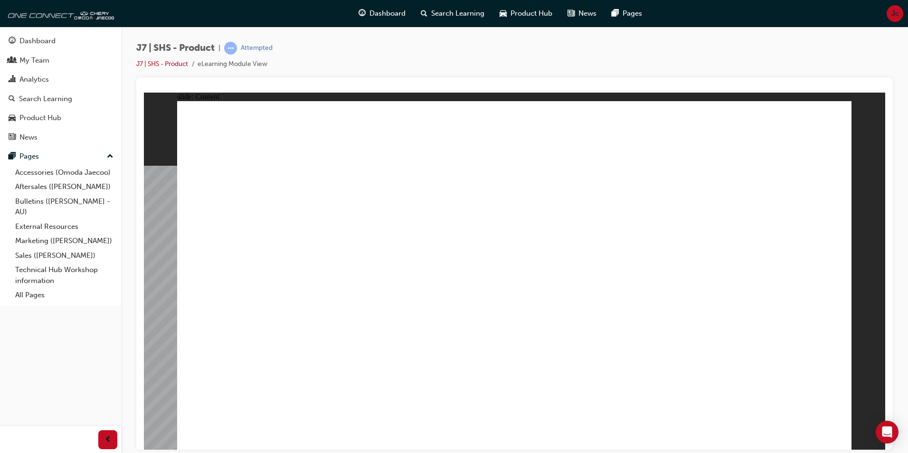
drag, startPoint x: 525, startPoint y: 200, endPoint x: 512, endPoint y: 247, distance: 48.7
drag, startPoint x: 512, startPoint y: 247, endPoint x: 520, endPoint y: 257, distance: 12.9
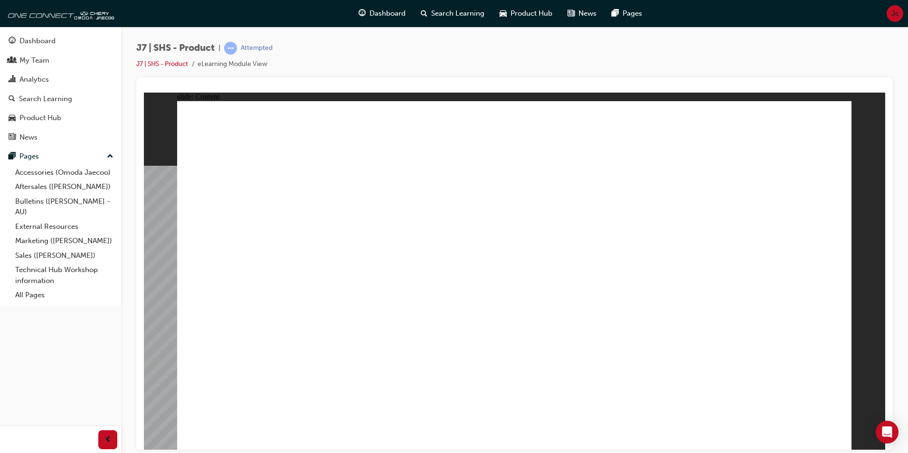
drag, startPoint x: 520, startPoint y: 257, endPoint x: 535, endPoint y: 304, distance: 49.4
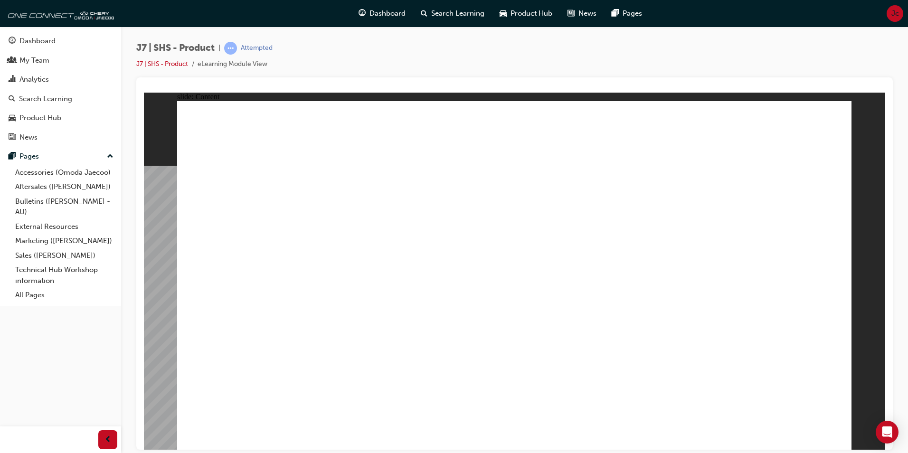
drag, startPoint x: 767, startPoint y: 180, endPoint x: 764, endPoint y: 232, distance: 51.8
drag, startPoint x: 762, startPoint y: 264, endPoint x: 654, endPoint y: 123, distance: 177.2
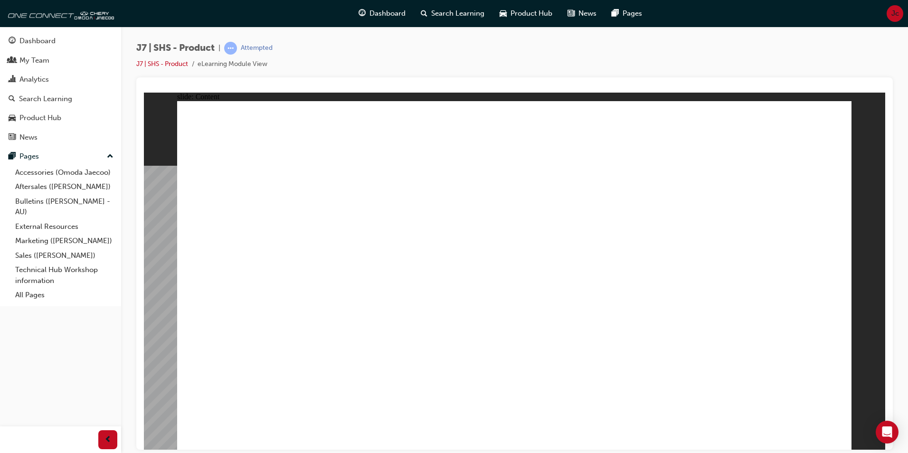
drag, startPoint x: 625, startPoint y: 250, endPoint x: 646, endPoint y: 247, distance: 21.0
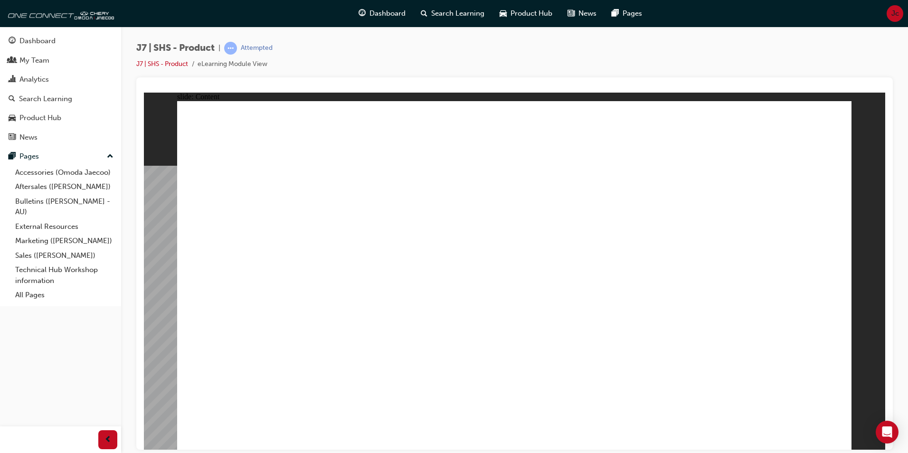
drag, startPoint x: 542, startPoint y: 207, endPoint x: 479, endPoint y: 260, distance: 82.6
drag, startPoint x: 371, startPoint y: 330, endPoint x: 368, endPoint y: 363, distance: 33.5
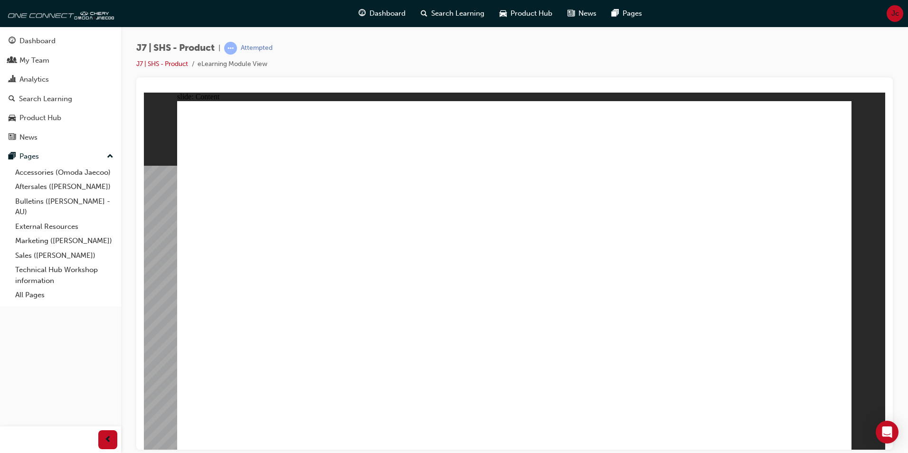
drag, startPoint x: 369, startPoint y: 326, endPoint x: 368, endPoint y: 307, distance: 18.6
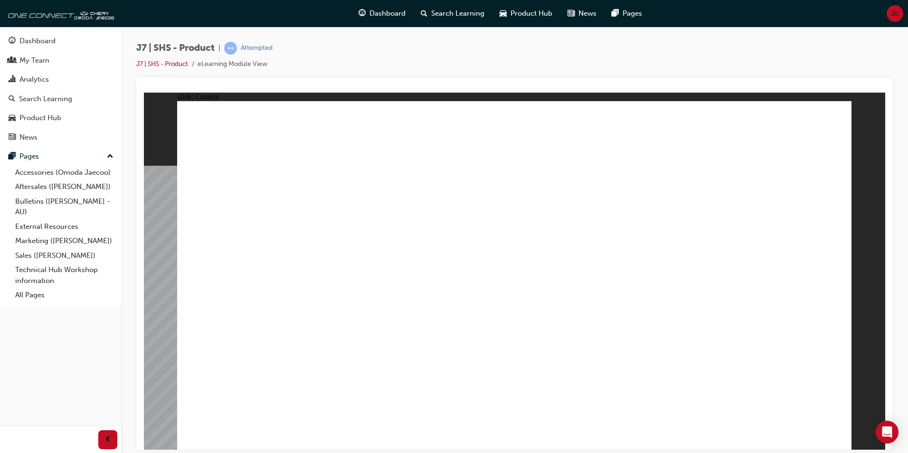
drag, startPoint x: 369, startPoint y: 259, endPoint x: 373, endPoint y: 289, distance: 30.7
drag, startPoint x: 379, startPoint y: 337, endPoint x: 515, endPoint y: 367, distance: 139.2
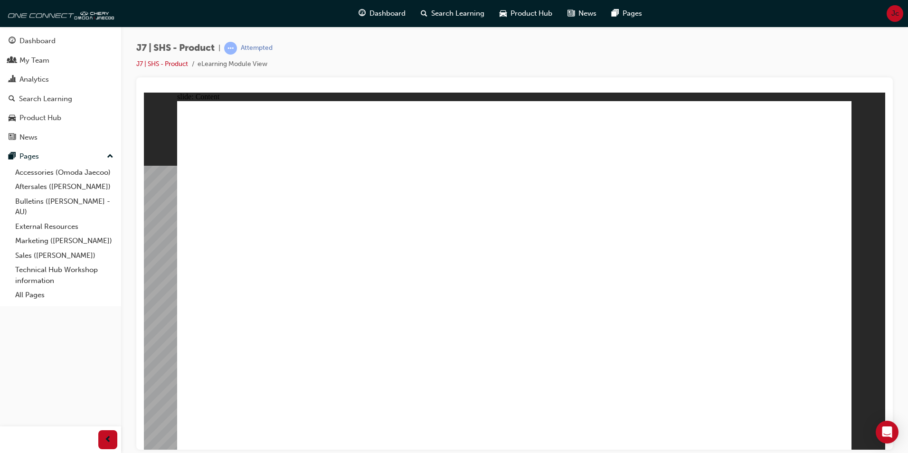
drag, startPoint x: 650, startPoint y: 285, endPoint x: 666, endPoint y: 275, distance: 19.2
drag, startPoint x: 676, startPoint y: 311, endPoint x: 675, endPoint y: 322, distance: 11.4
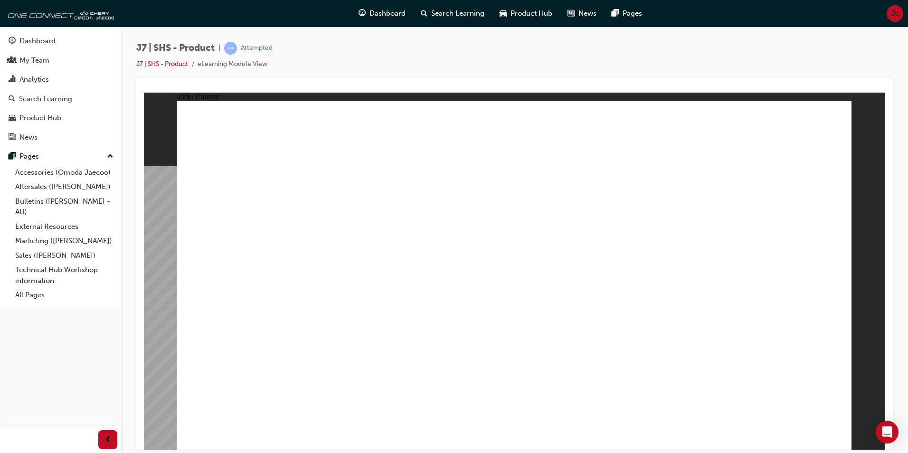
drag, startPoint x: 678, startPoint y: 349, endPoint x: 600, endPoint y: 357, distance: 78.8
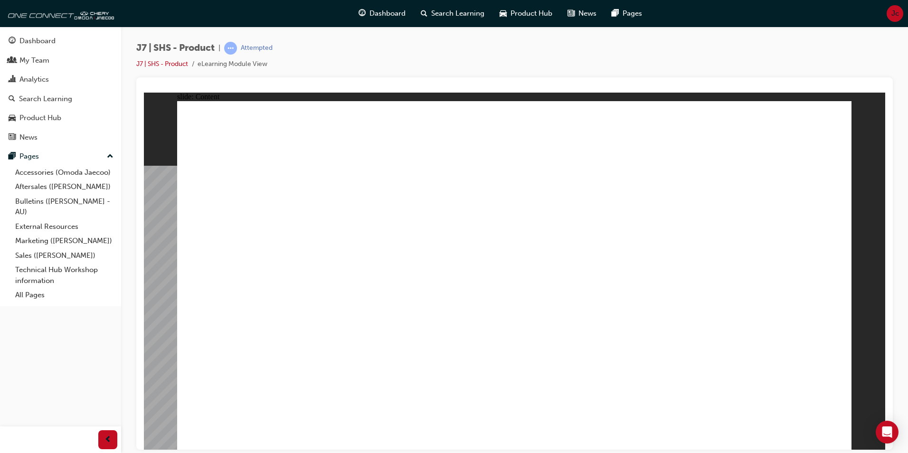
drag, startPoint x: 690, startPoint y: 297, endPoint x: 764, endPoint y: 293, distance: 74.7
drag, startPoint x: 594, startPoint y: 347, endPoint x: 601, endPoint y: 373, distance: 27.1
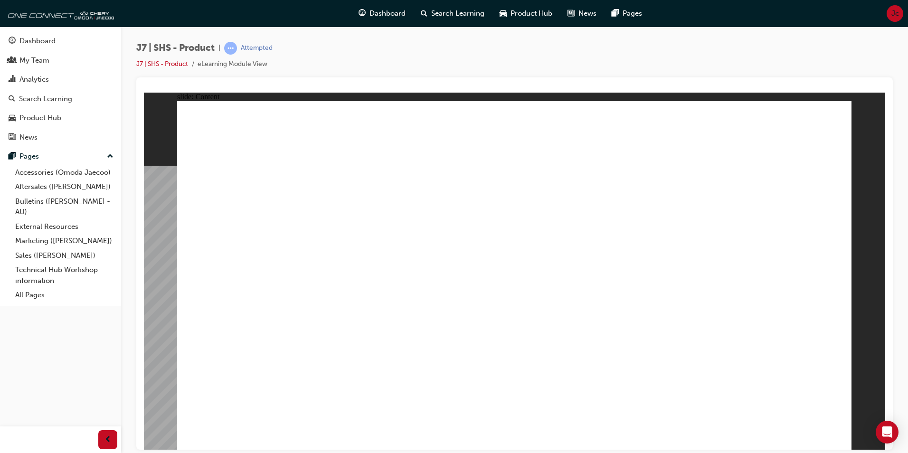
drag, startPoint x: 601, startPoint y: 373, endPoint x: 574, endPoint y: 379, distance: 28.2
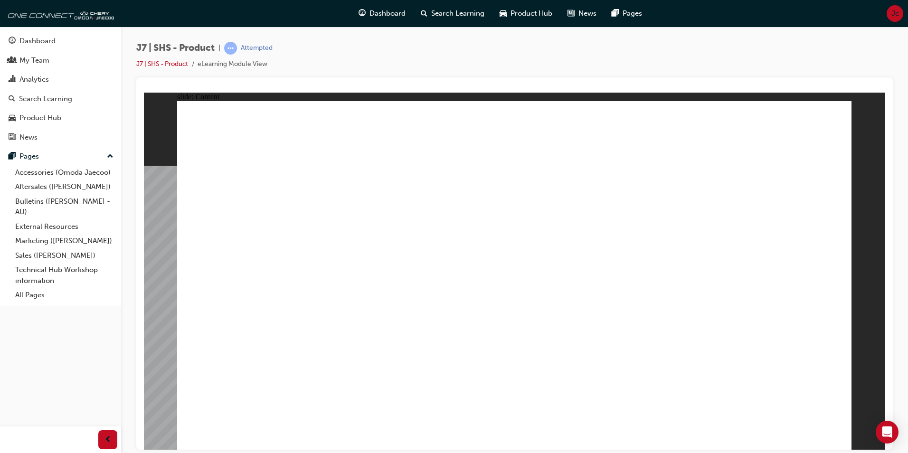
drag, startPoint x: 234, startPoint y: 203, endPoint x: 230, endPoint y: 191, distance: 12.3
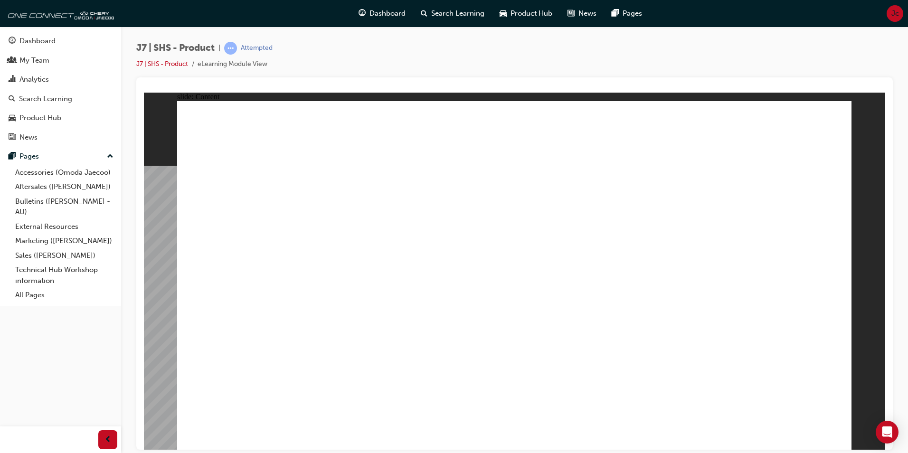
drag, startPoint x: 722, startPoint y: 192, endPoint x: 776, endPoint y: 186, distance: 54.1
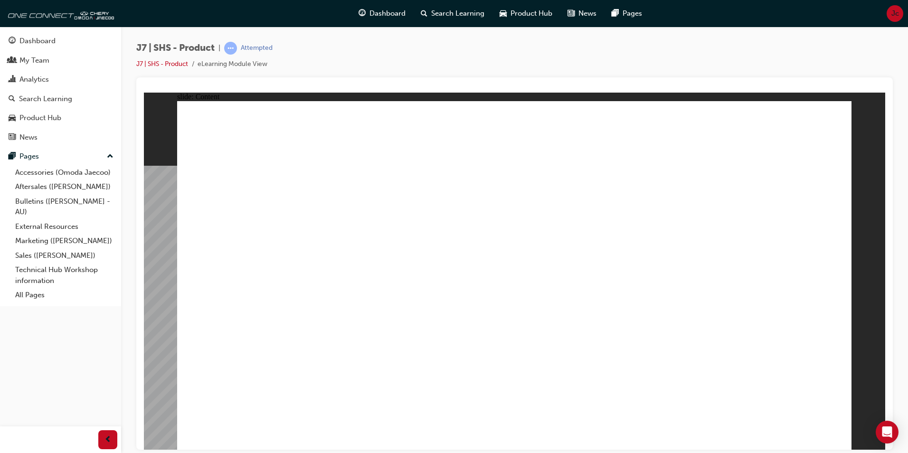
drag, startPoint x: 776, startPoint y: 186, endPoint x: 800, endPoint y: 187, distance: 24.7
drag, startPoint x: 834, startPoint y: 433, endPoint x: 817, endPoint y: 343, distance: 91.4
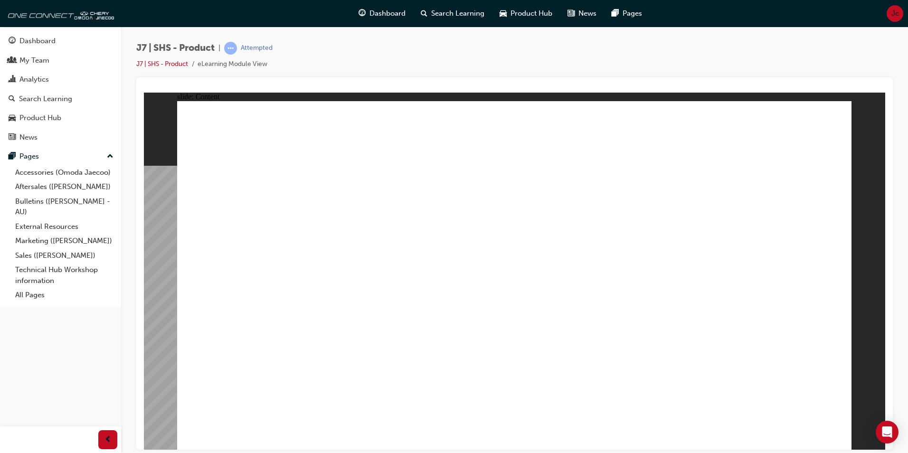
drag, startPoint x: 600, startPoint y: 380, endPoint x: 603, endPoint y: 365, distance: 15.9
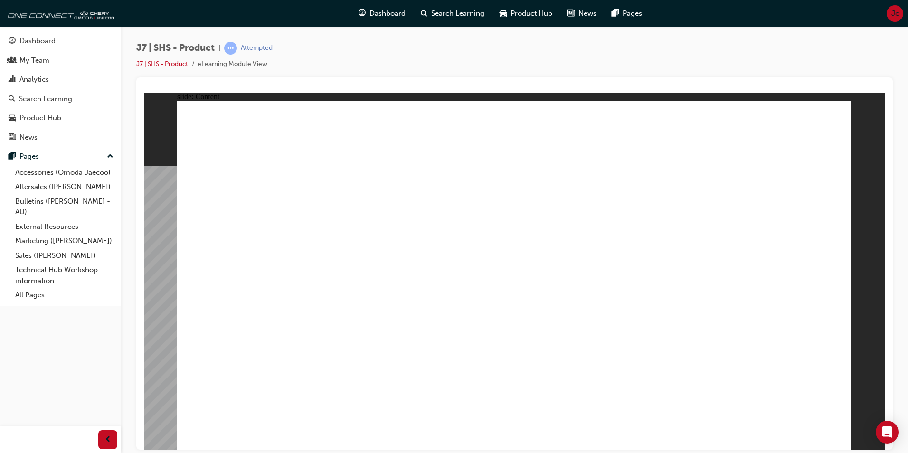
drag, startPoint x: 603, startPoint y: 357, endPoint x: 602, endPoint y: 364, distance: 7.7
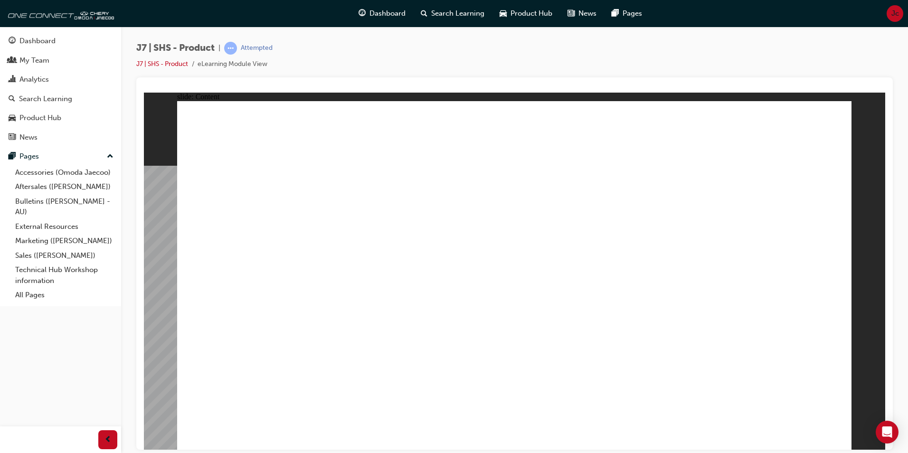
drag, startPoint x: 596, startPoint y: 345, endPoint x: 565, endPoint y: 310, distance: 47.8
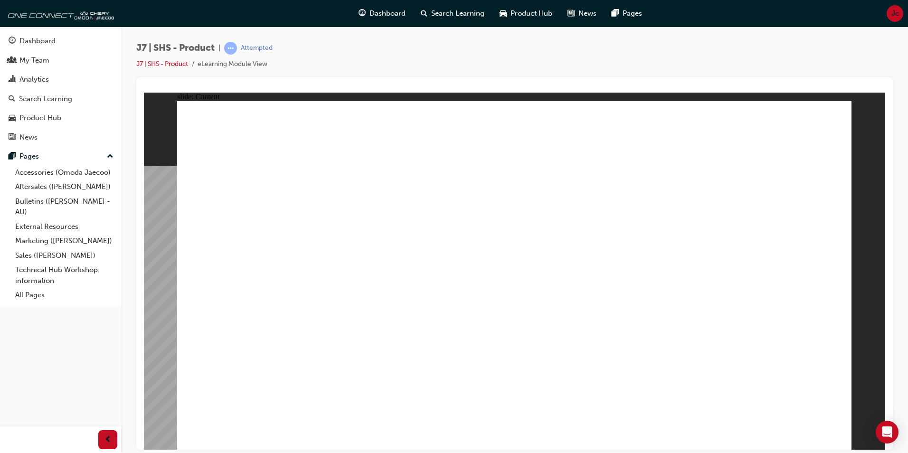
drag, startPoint x: 600, startPoint y: 358, endPoint x: 597, endPoint y: 352, distance: 6.8
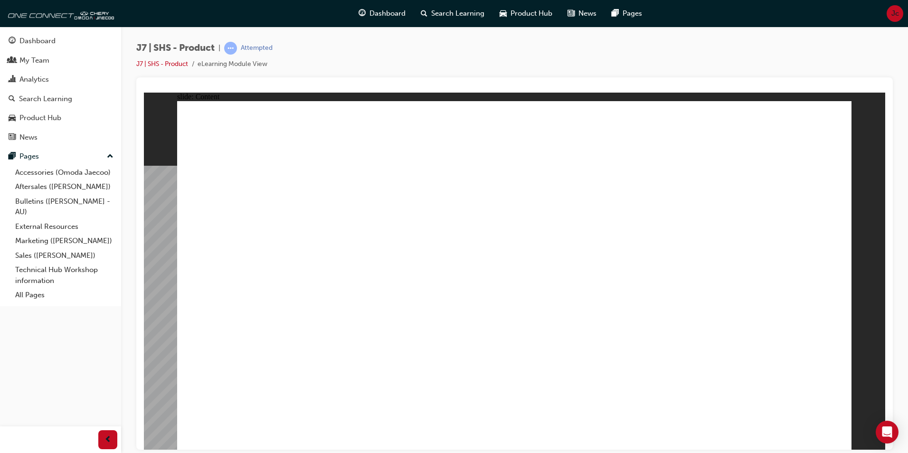
drag, startPoint x: 594, startPoint y: 381, endPoint x: 593, endPoint y: 371, distance: 10.0
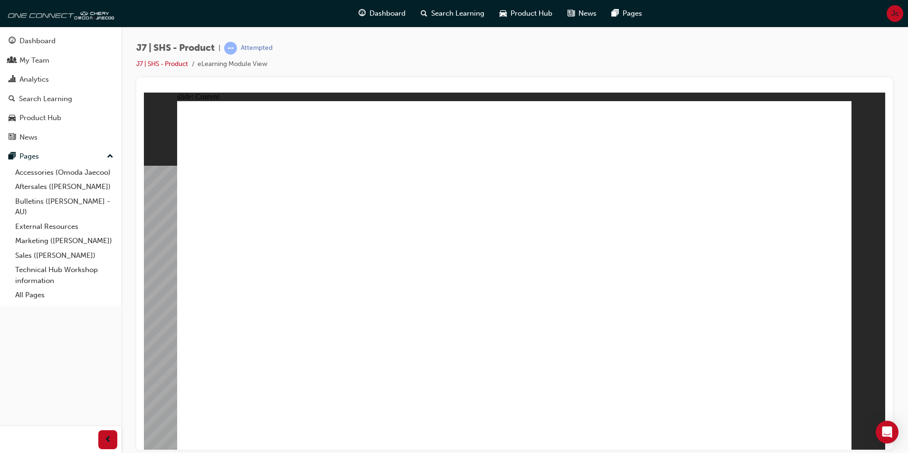
drag, startPoint x: 383, startPoint y: 310, endPoint x: 378, endPoint y: 345, distance: 35.5
drag, startPoint x: 388, startPoint y: 372, endPoint x: 373, endPoint y: 311, distance: 63.0
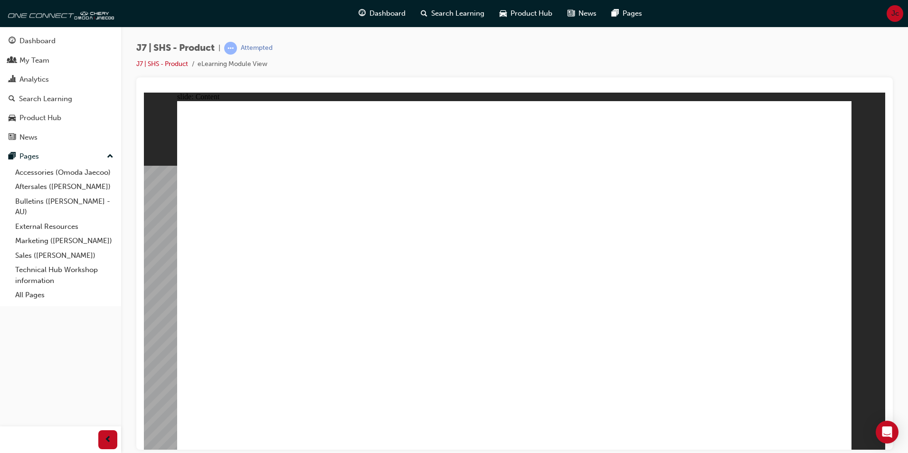
drag, startPoint x: 371, startPoint y: 283, endPoint x: 378, endPoint y: 270, distance: 14.9
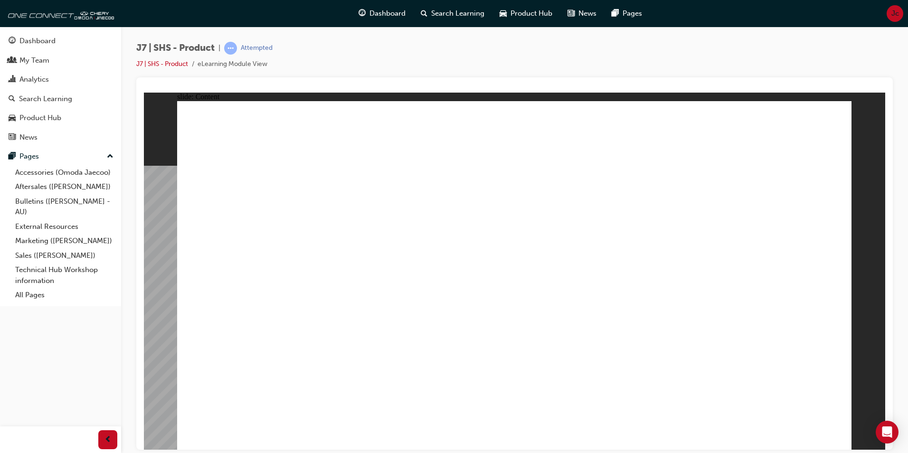
drag, startPoint x: 494, startPoint y: 329, endPoint x: 696, endPoint y: 321, distance: 202.5
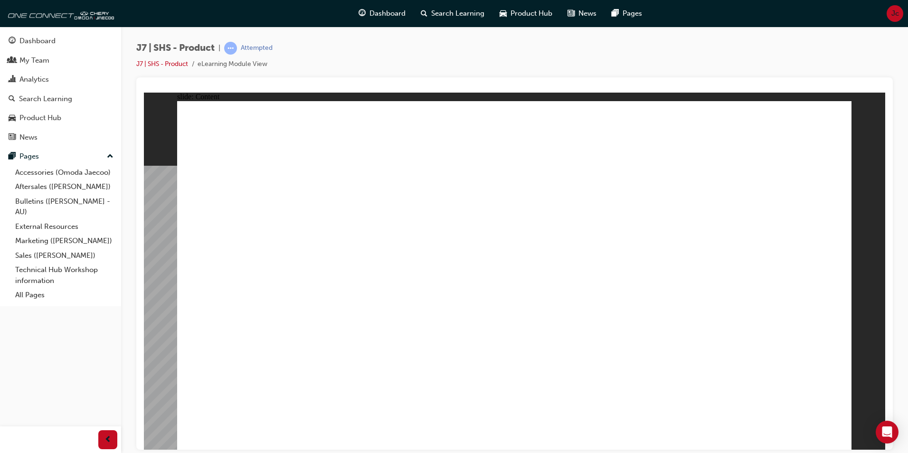
drag, startPoint x: 480, startPoint y: 379, endPoint x: 622, endPoint y: 358, distance: 144.0
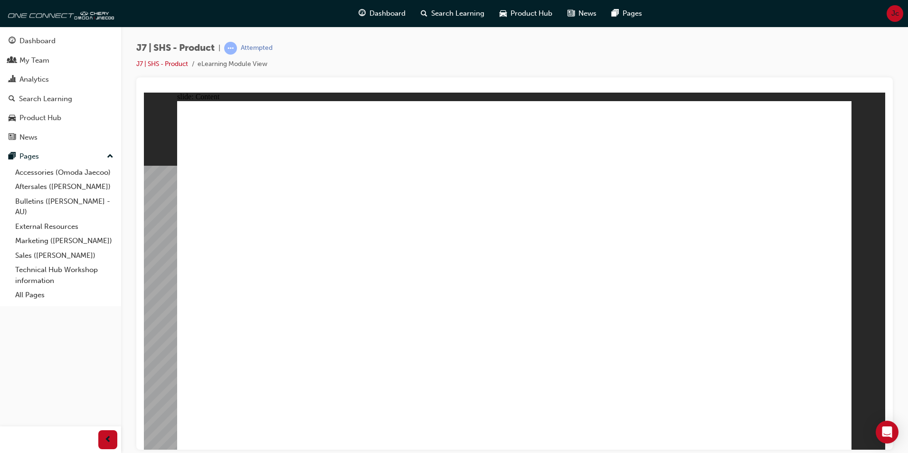
drag, startPoint x: 387, startPoint y: 328, endPoint x: 403, endPoint y: 378, distance: 52.1
drag, startPoint x: 385, startPoint y: 391, endPoint x: 400, endPoint y: 394, distance: 15.9
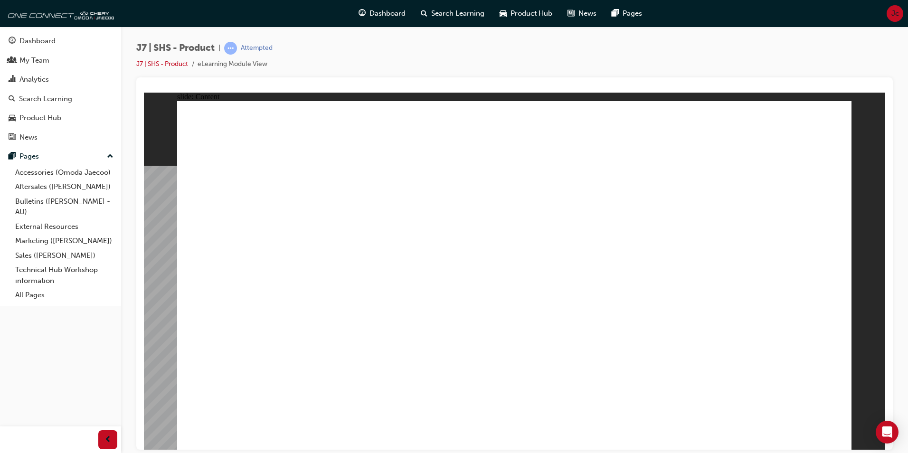
drag, startPoint x: 632, startPoint y: 257, endPoint x: 648, endPoint y: 176, distance: 82.4
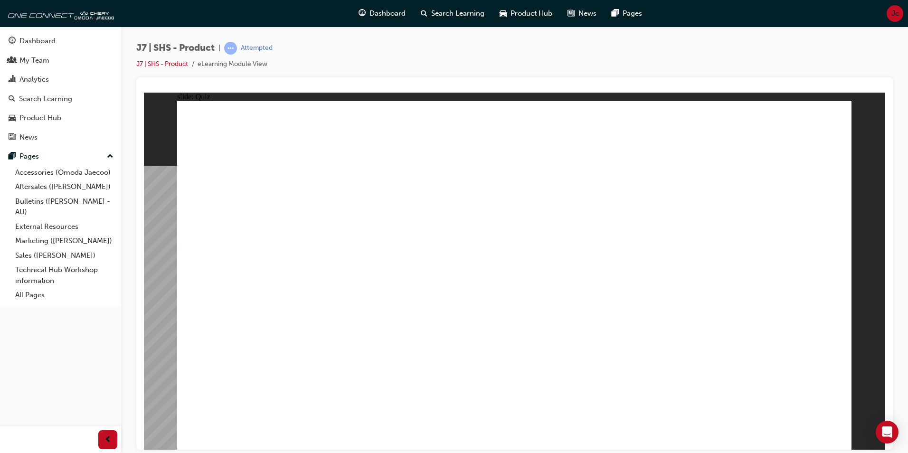
radio input "true"
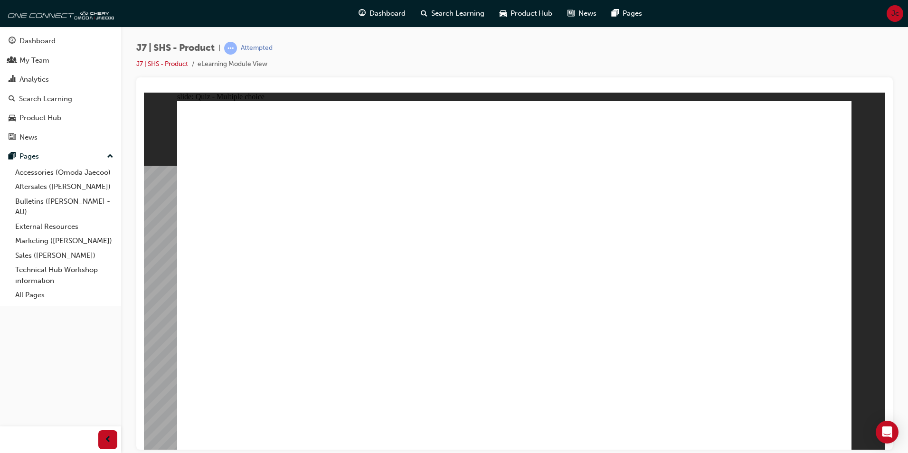
radio input "true"
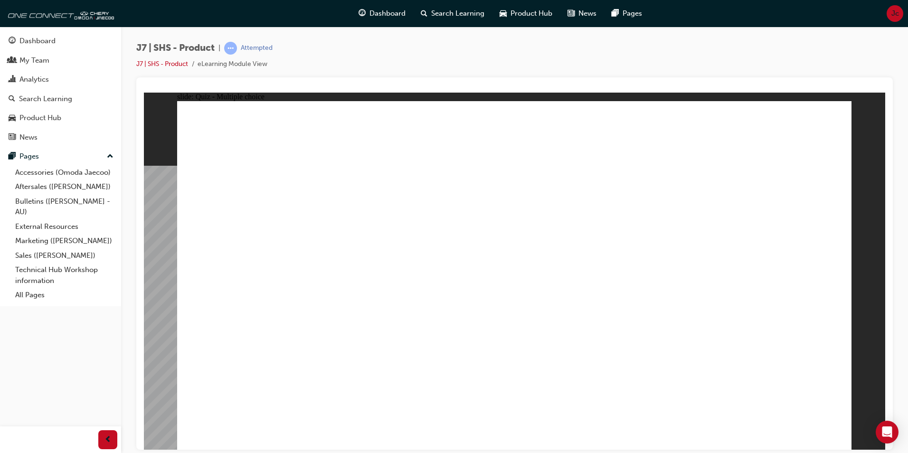
radio input "true"
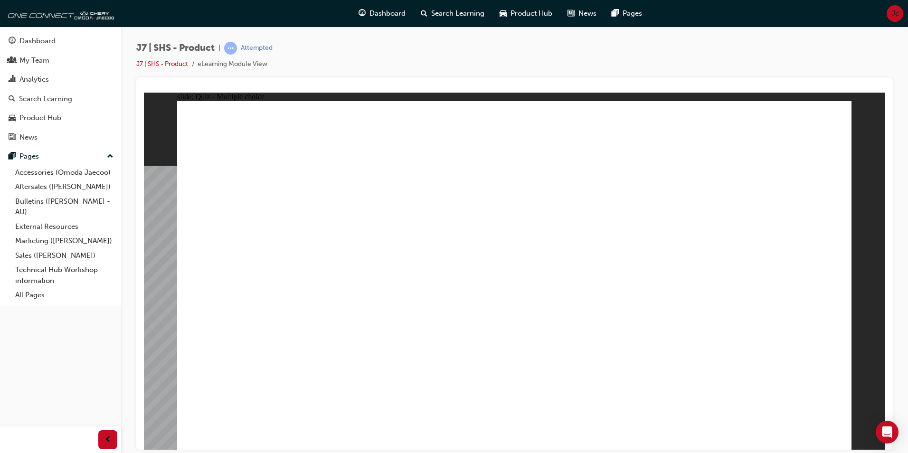
radio input "true"
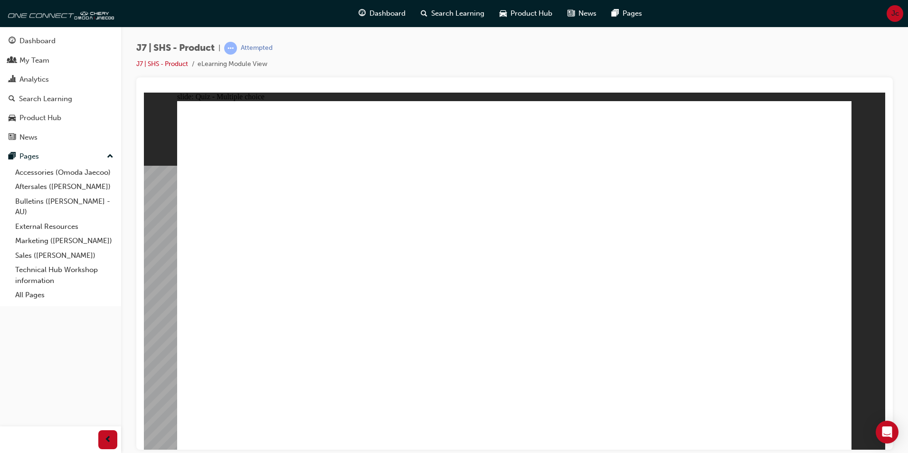
radio input "true"
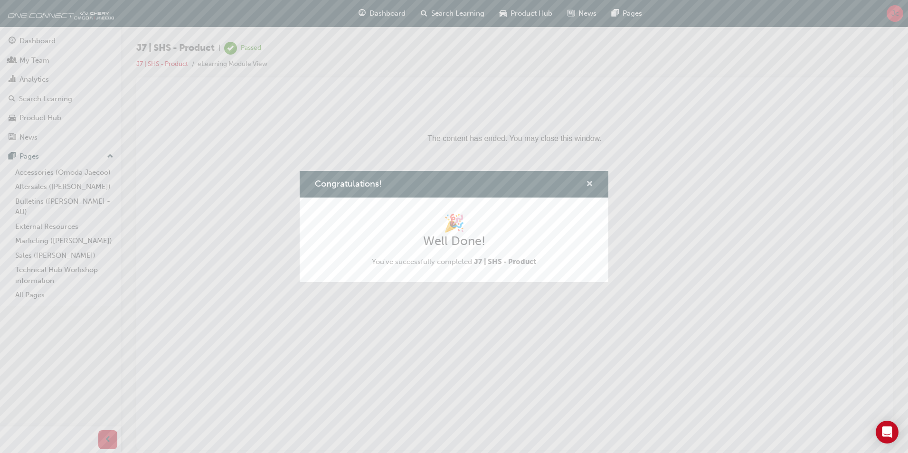
click at [586, 184] on span "cross-icon" at bounding box center [589, 184] width 7 height 9
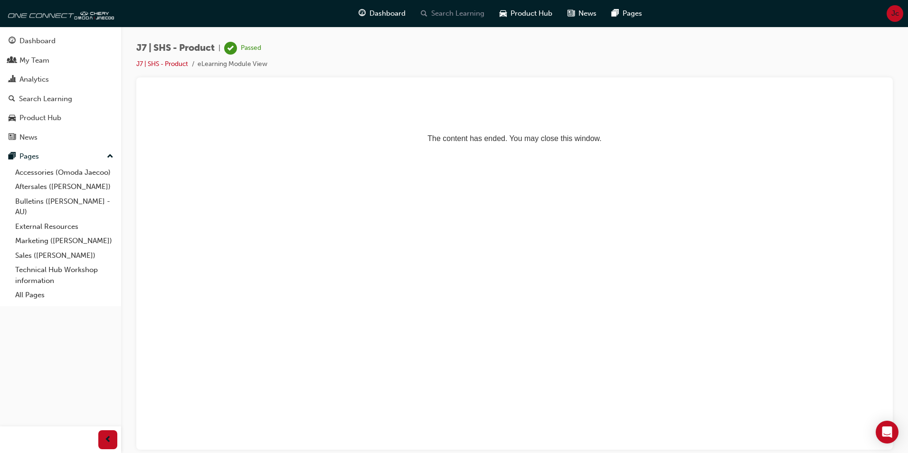
click at [460, 18] on span "Search Learning" at bounding box center [457, 13] width 53 height 11
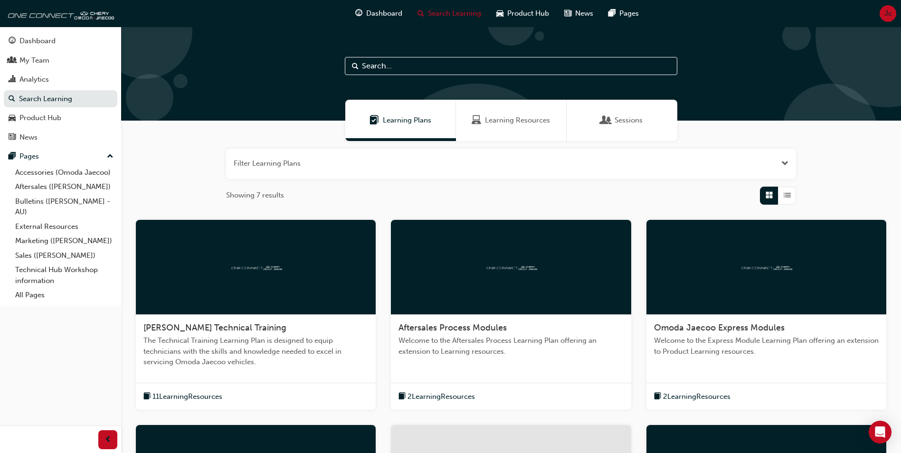
click at [503, 112] on div "Learning Resources" at bounding box center [511, 120] width 111 height 41
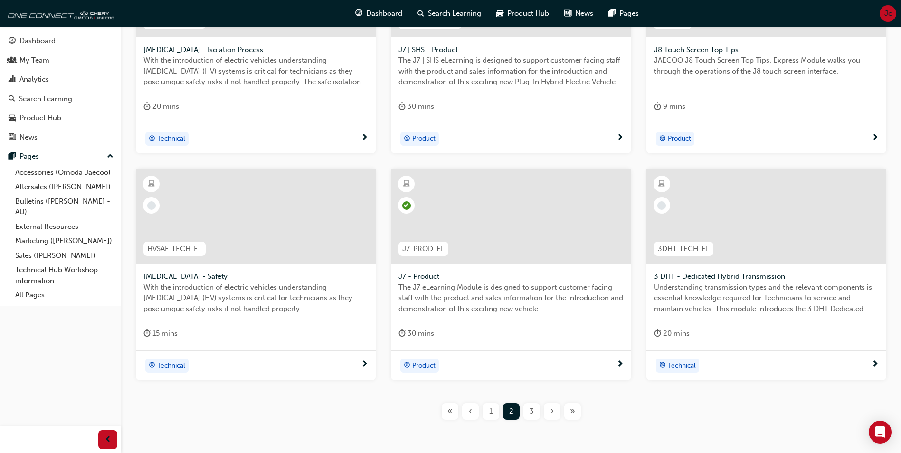
scroll to position [322, 0]
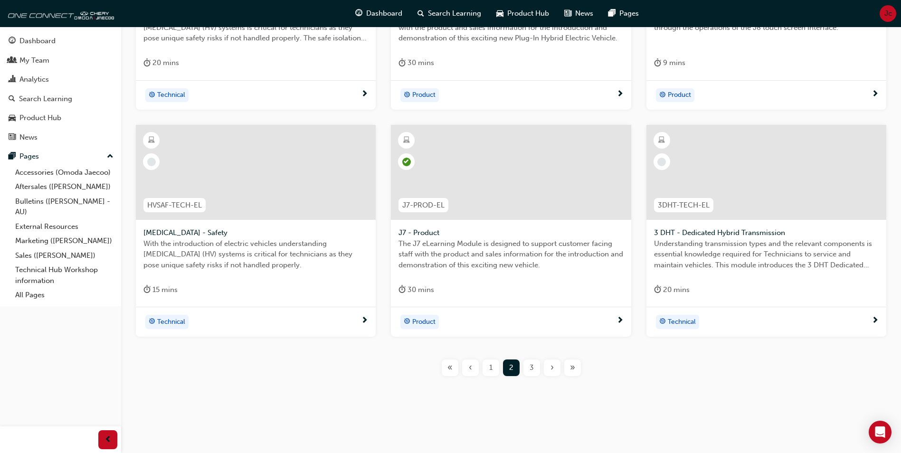
click at [487, 368] on div "1" at bounding box center [491, 368] width 17 height 17
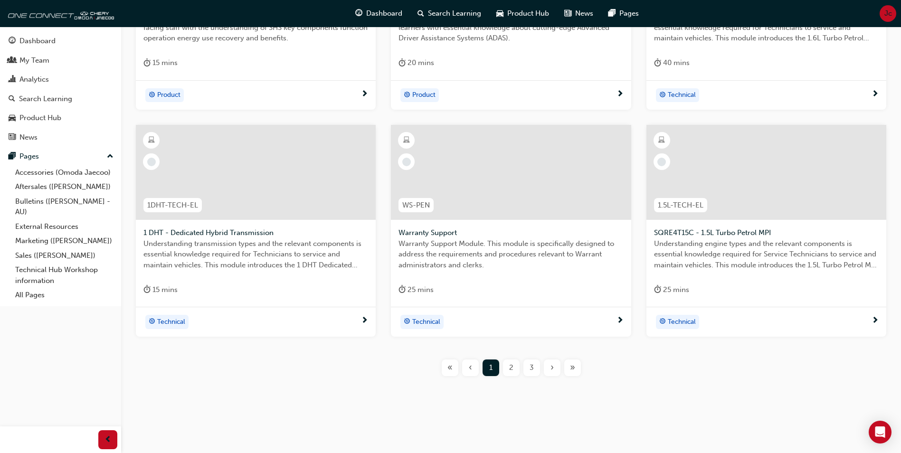
click at [510, 366] on span "2" at bounding box center [511, 367] width 4 height 11
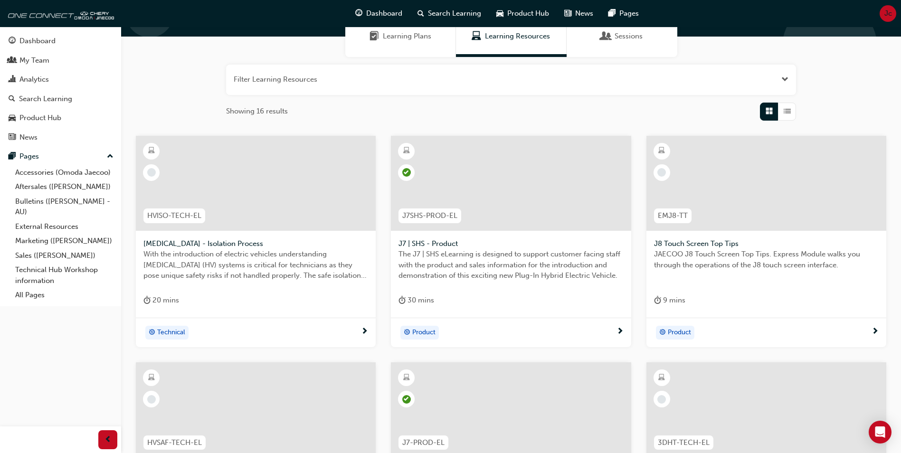
scroll to position [274, 0]
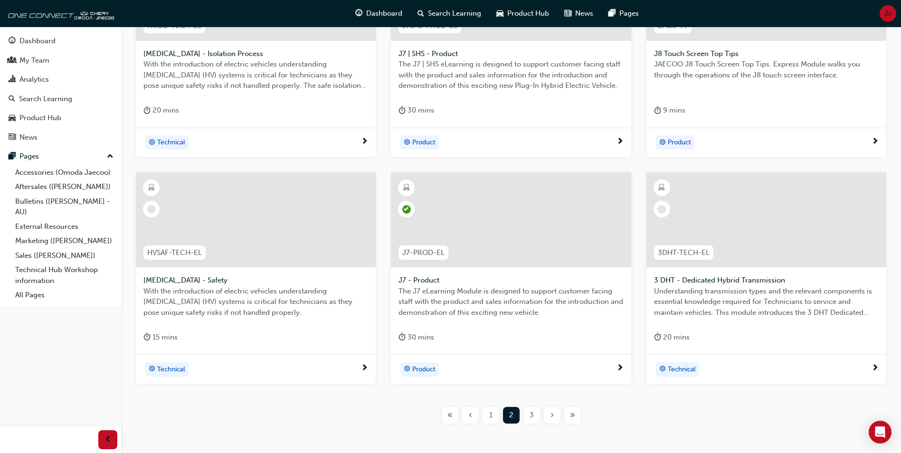
click at [488, 418] on div "1" at bounding box center [491, 415] width 17 height 17
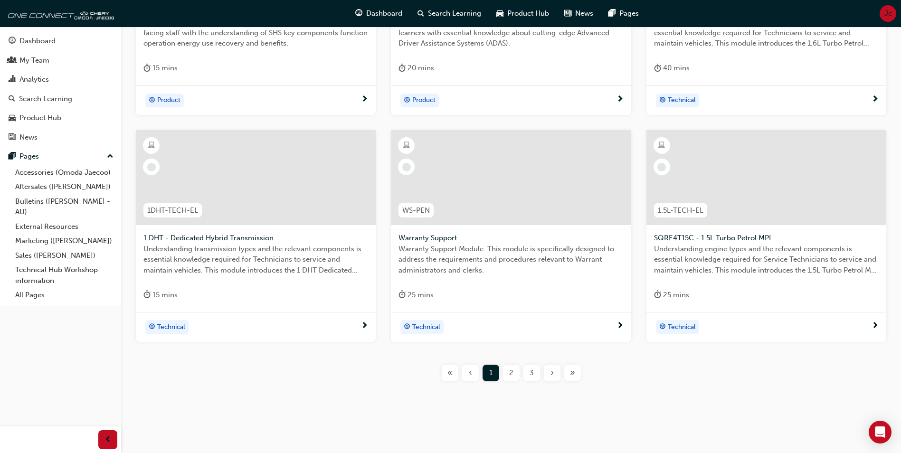
scroll to position [322, 0]
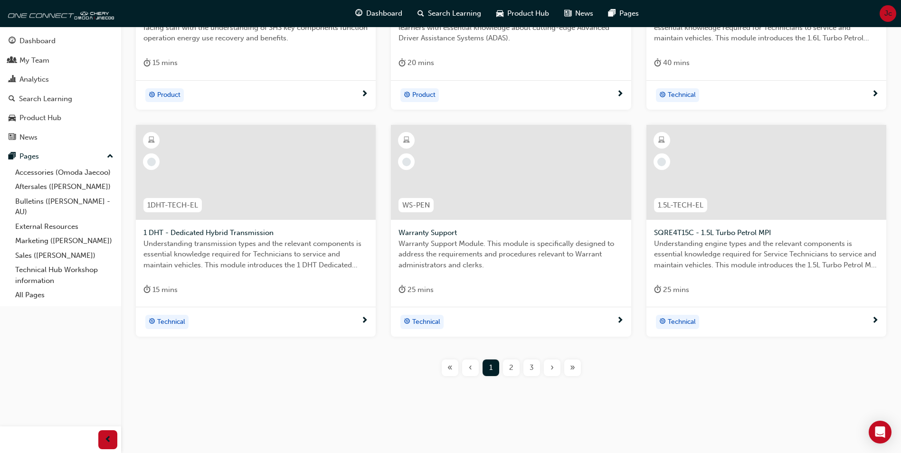
click at [510, 371] on span "2" at bounding box center [511, 367] width 4 height 11
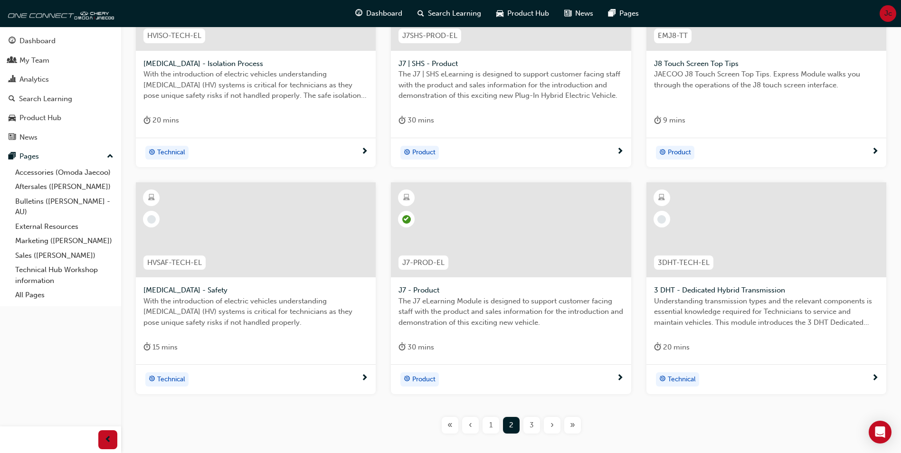
scroll to position [285, 0]
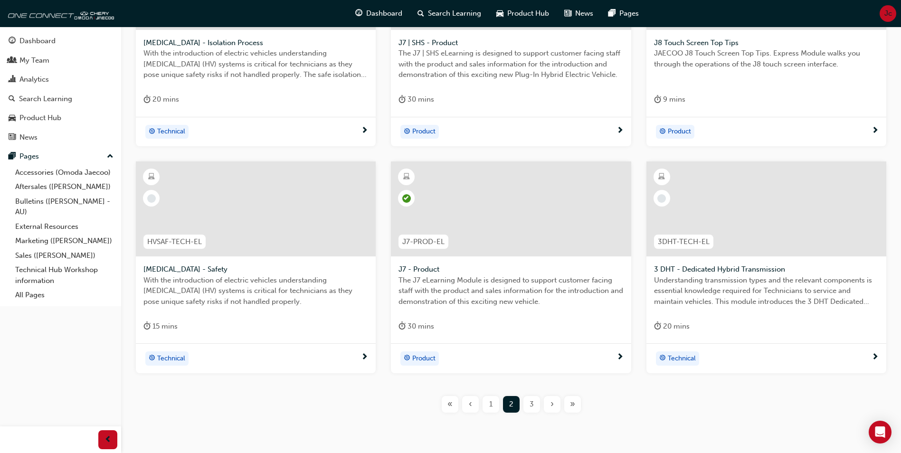
click at [531, 403] on span "3" at bounding box center [532, 404] width 4 height 11
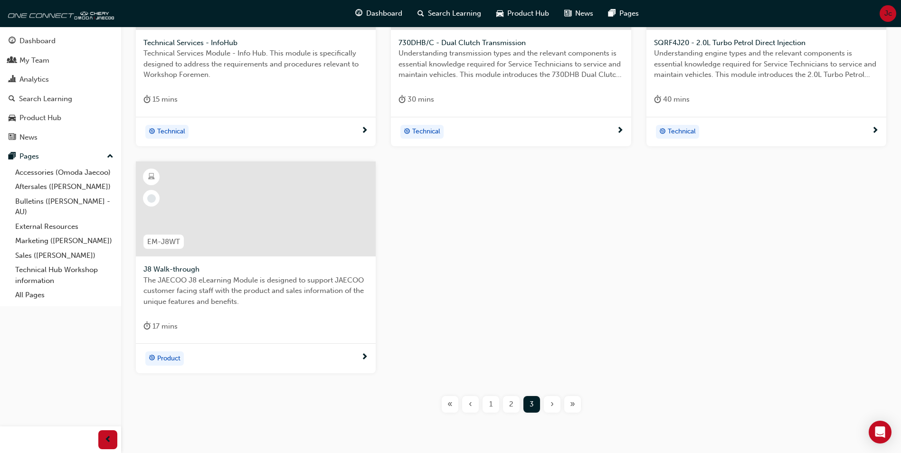
click at [512, 403] on span "2" at bounding box center [511, 404] width 4 height 11
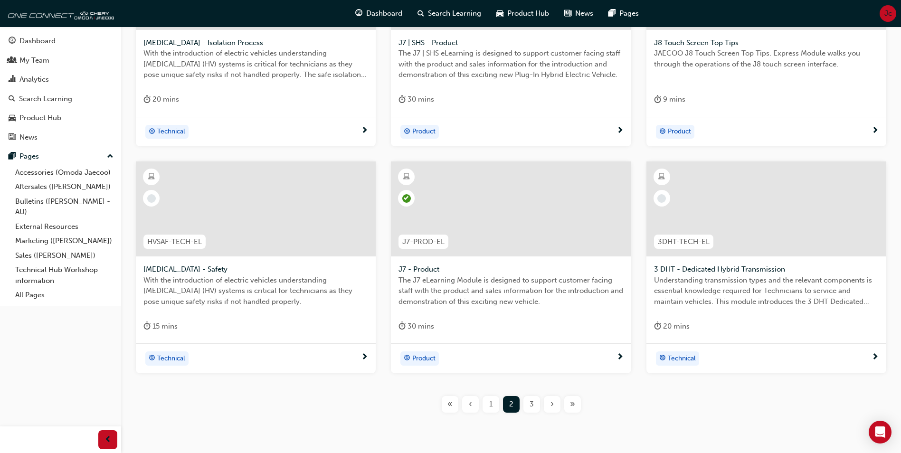
click at [488, 403] on div "1" at bounding box center [491, 404] width 17 height 17
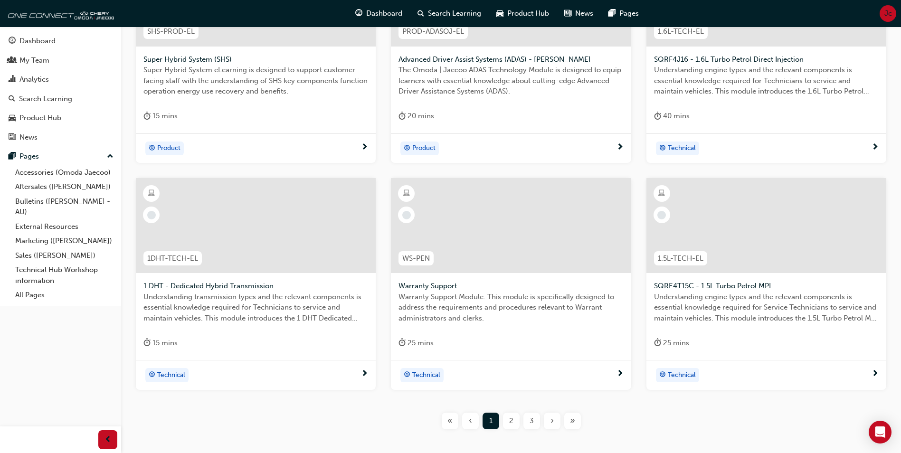
scroll to position [285, 0]
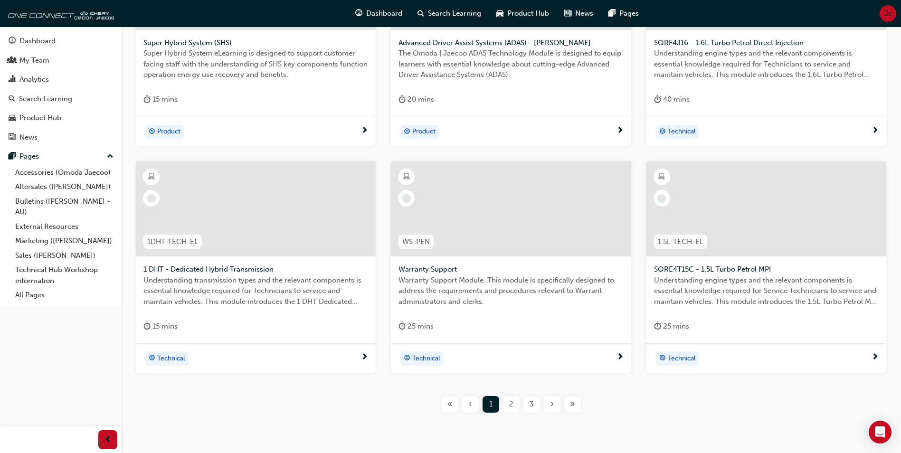
click at [507, 404] on div "2" at bounding box center [511, 404] width 17 height 17
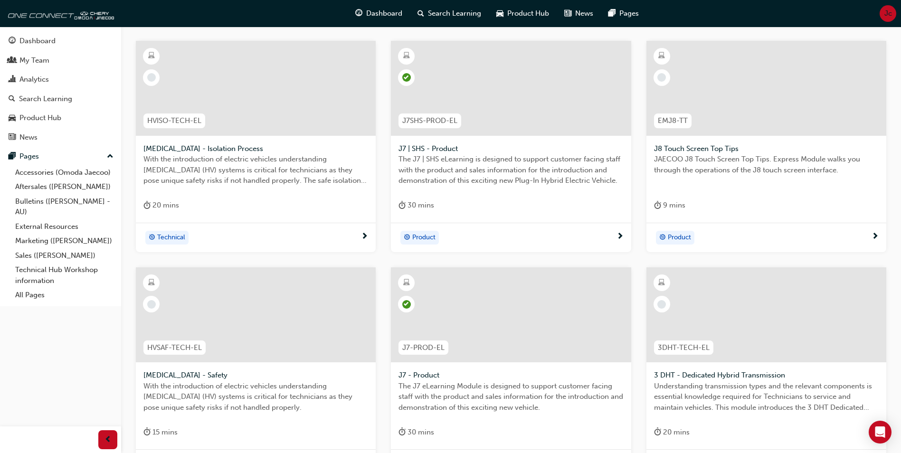
scroll to position [322, 0]
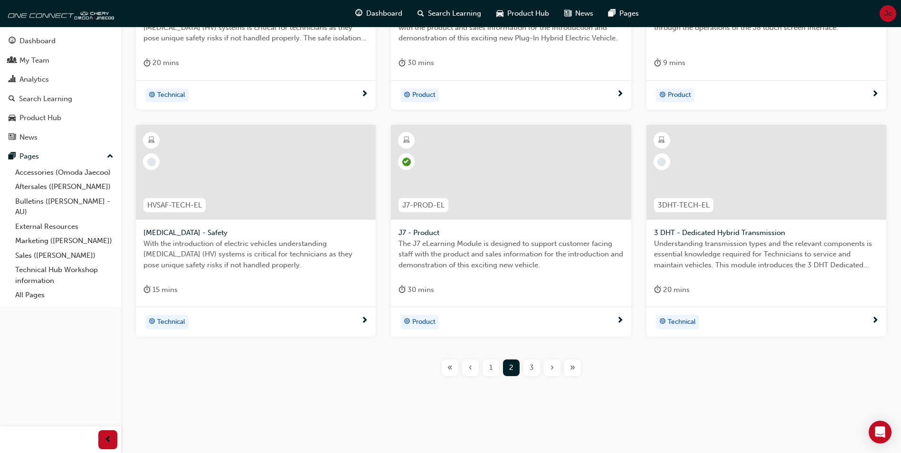
click at [487, 367] on div "1" at bounding box center [491, 368] width 17 height 17
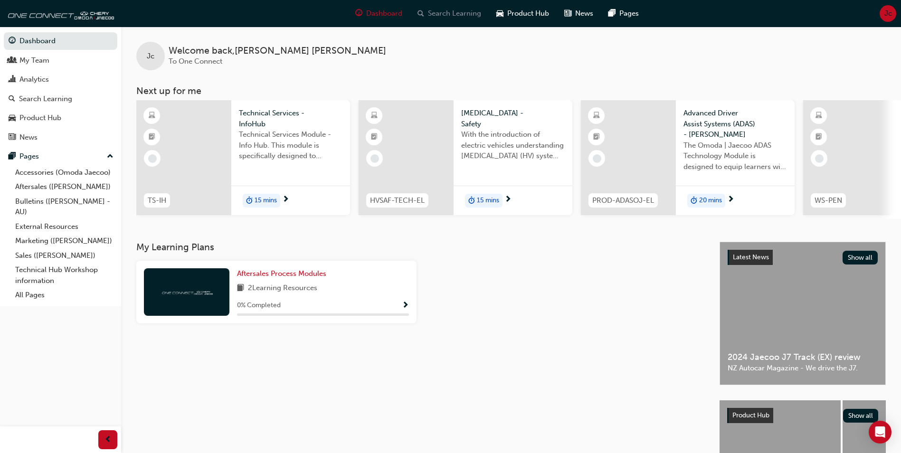
click at [461, 14] on span "Search Learning" at bounding box center [454, 13] width 53 height 11
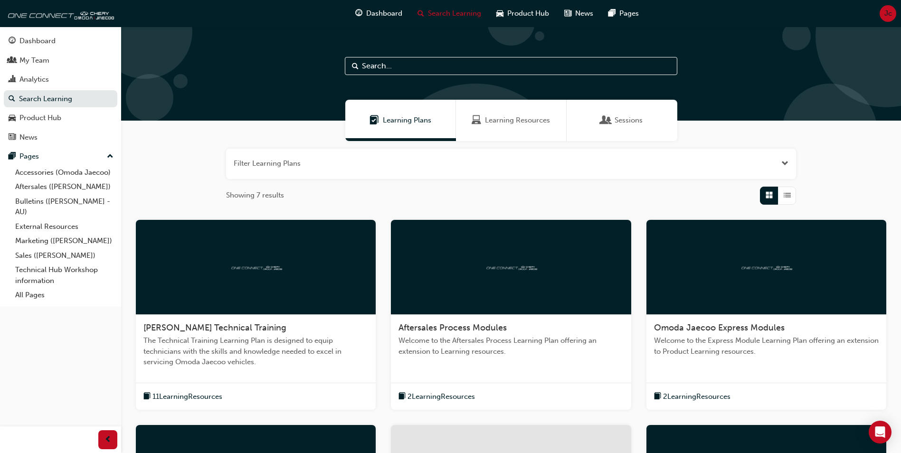
click at [520, 126] on div "Learning Resources" at bounding box center [511, 120] width 111 height 41
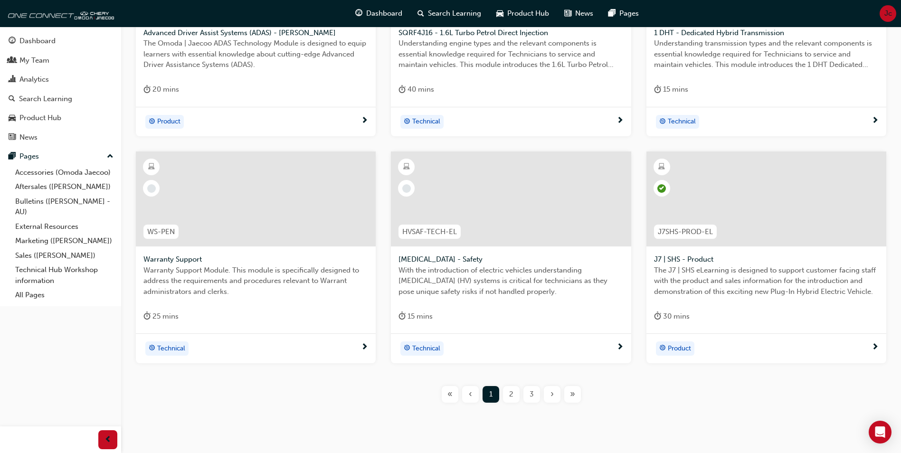
scroll to position [322, 0]
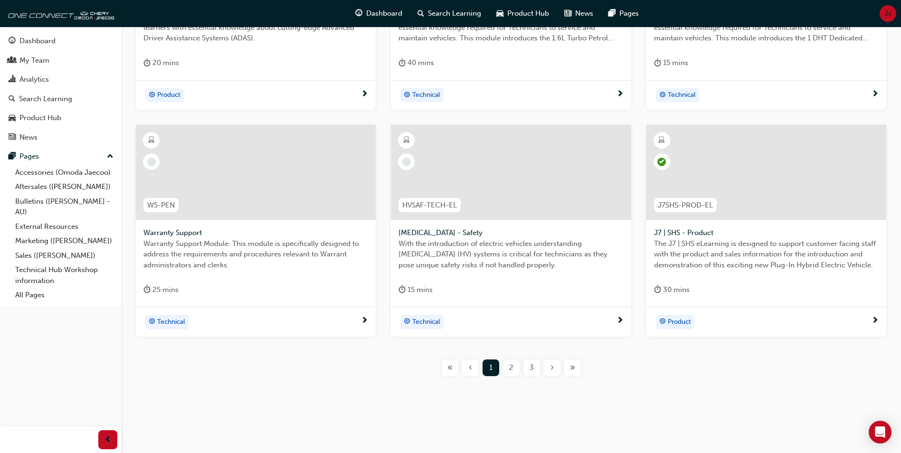
click at [509, 365] on span "2" at bounding box center [511, 367] width 4 height 11
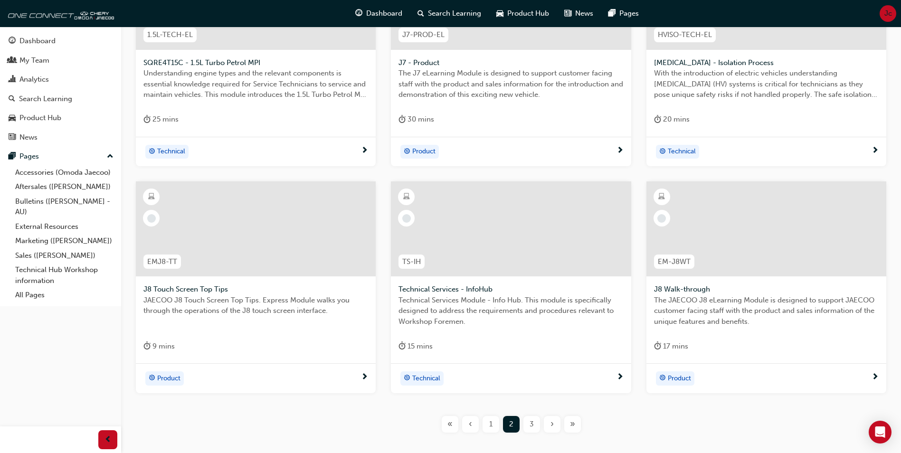
scroll to position [322, 0]
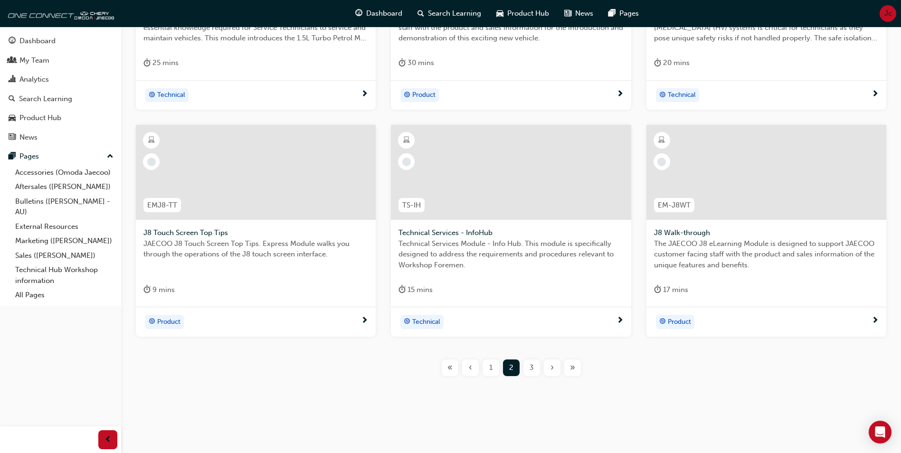
click at [536, 369] on div "3" at bounding box center [531, 368] width 17 height 17
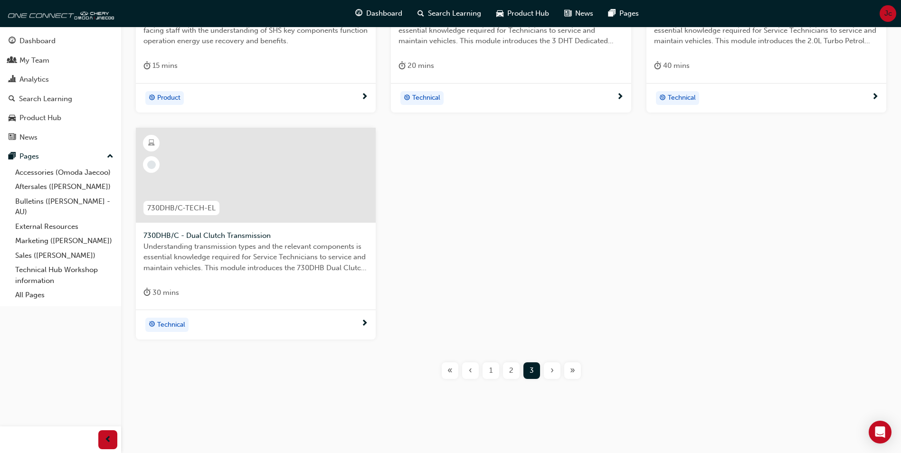
scroll to position [322, 0]
click at [490, 369] on span "1" at bounding box center [490, 367] width 3 height 11
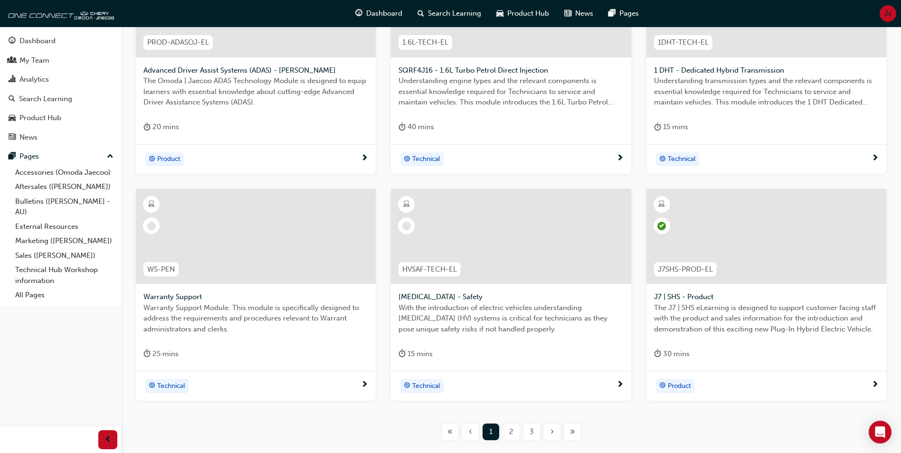
scroll to position [285, 0]
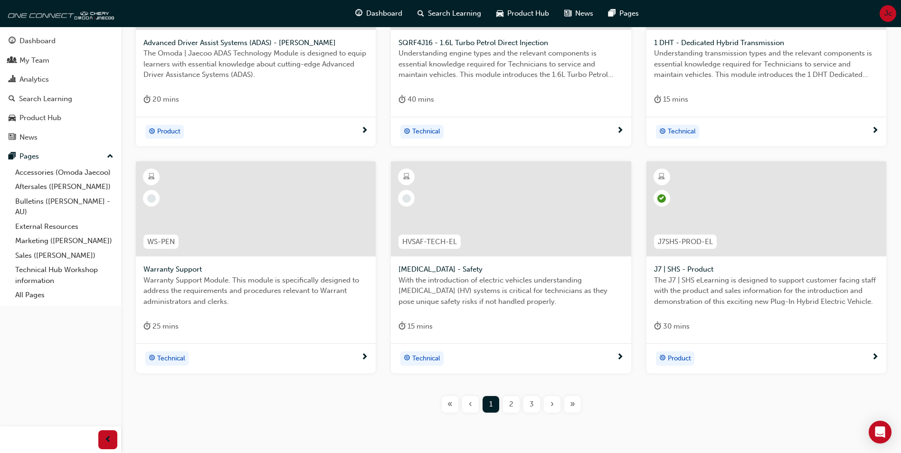
click at [531, 403] on span "3" at bounding box center [532, 404] width 4 height 11
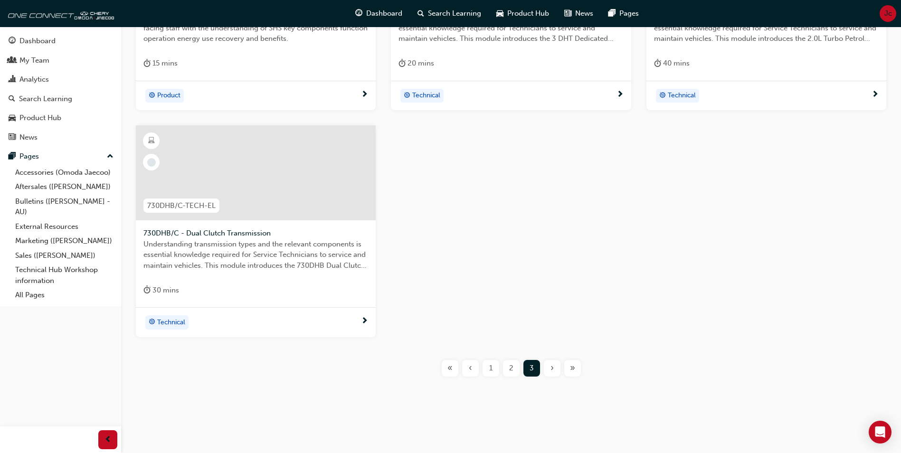
scroll to position [322, 0]
click at [510, 369] on span "2" at bounding box center [511, 367] width 4 height 11
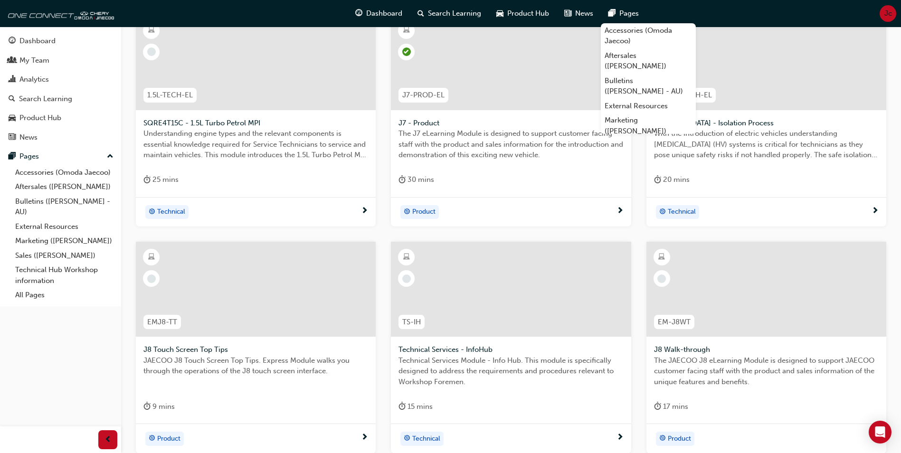
scroll to position [37, 0]
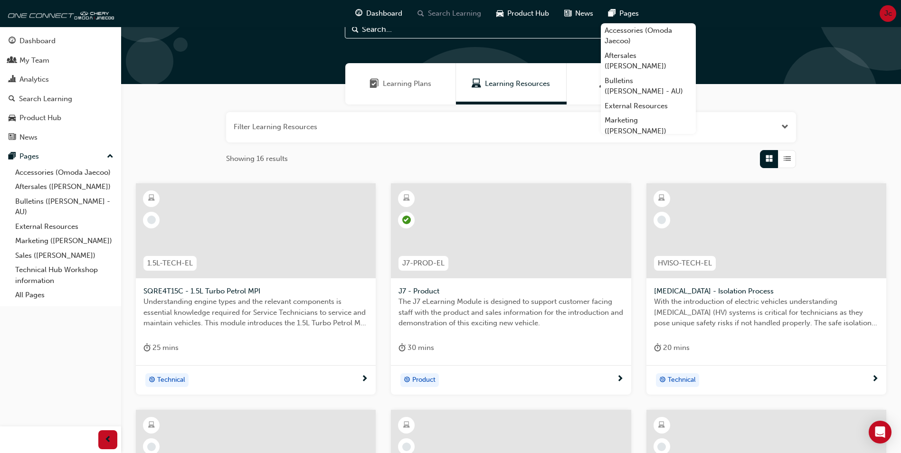
click at [465, 7] on div "Search Learning" at bounding box center [449, 13] width 79 height 19
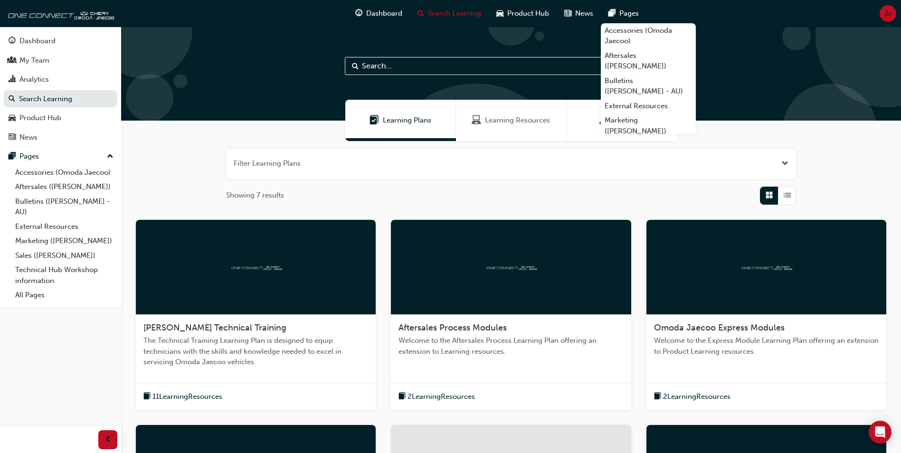
click at [540, 205] on div "Filter Learning Plans Showing 7 results Omoda Jaecoo Technical Training The Tec…" at bounding box center [511, 409] width 780 height 537
